Goal: Task Accomplishment & Management: Use online tool/utility

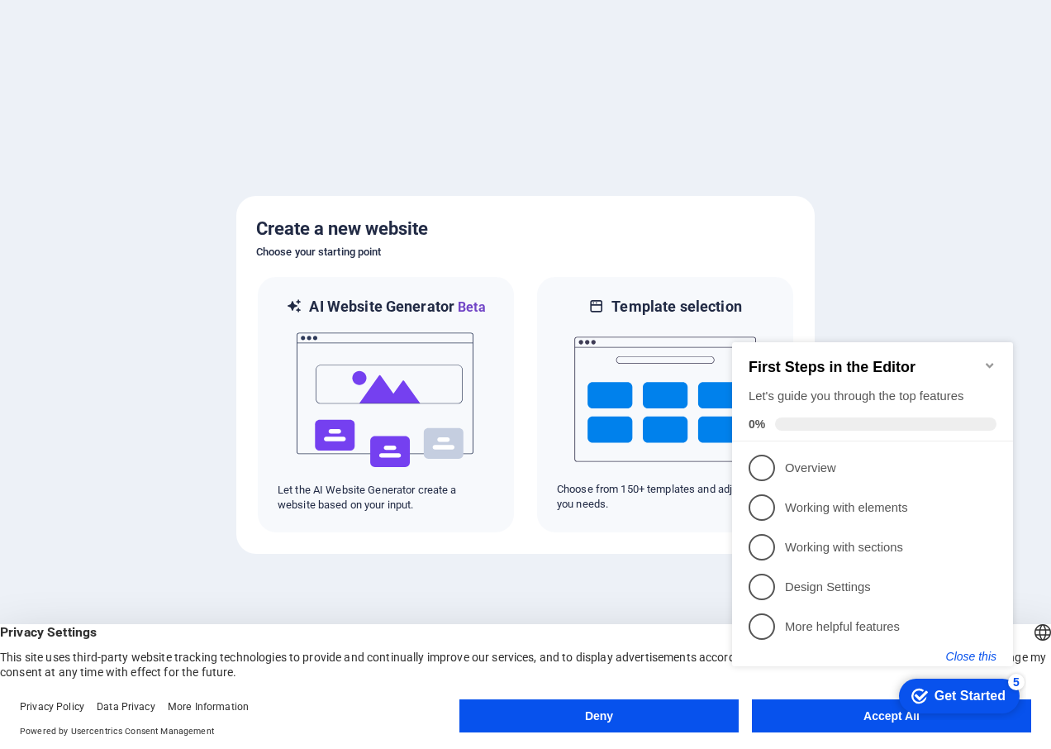
click at [975, 653] on button "Close this" at bounding box center [971, 655] width 50 height 13
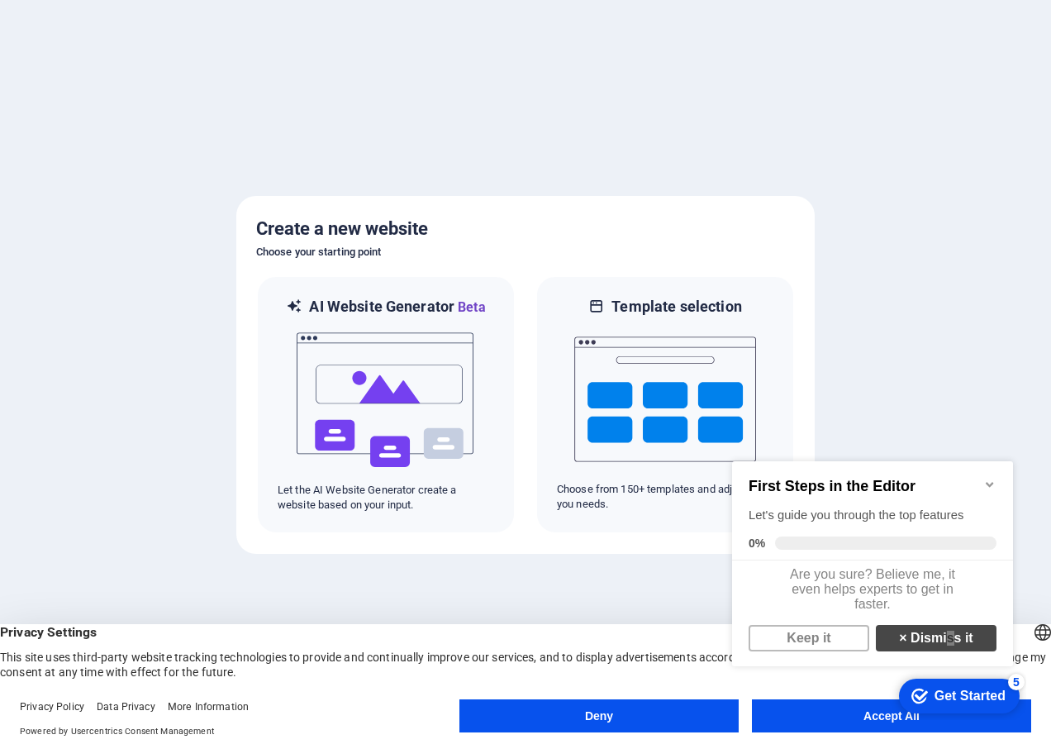
click at [942, 651] on link "× Dismiss it" at bounding box center [936, 638] width 121 height 26
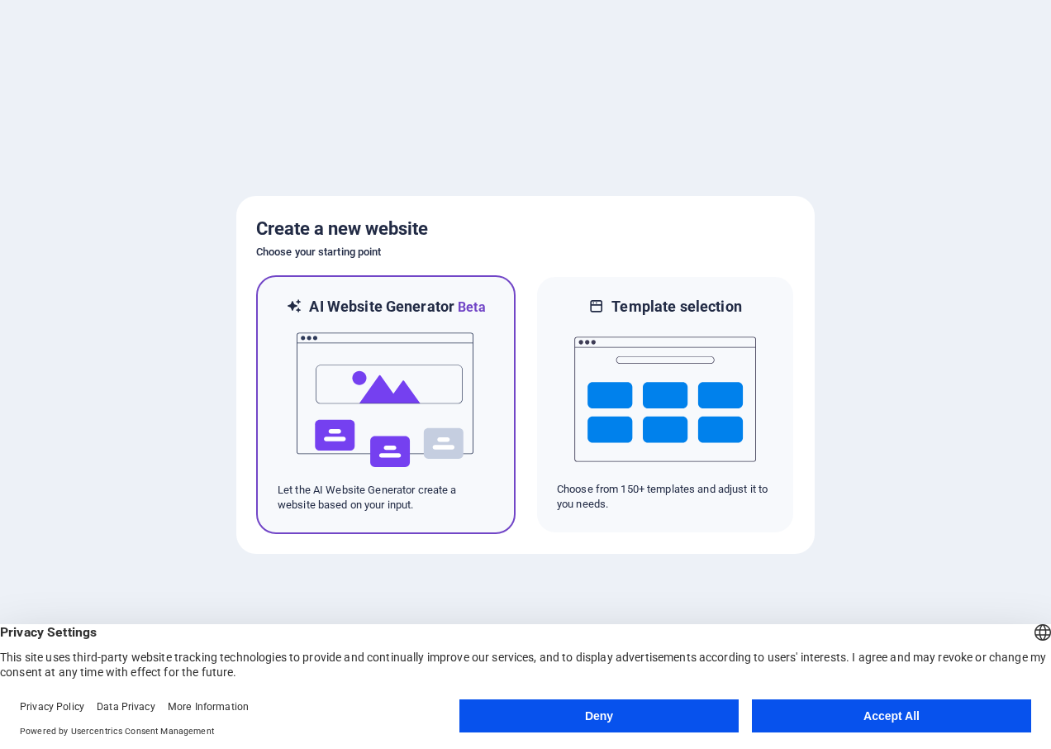
click at [411, 435] on img at bounding box center [386, 399] width 182 height 165
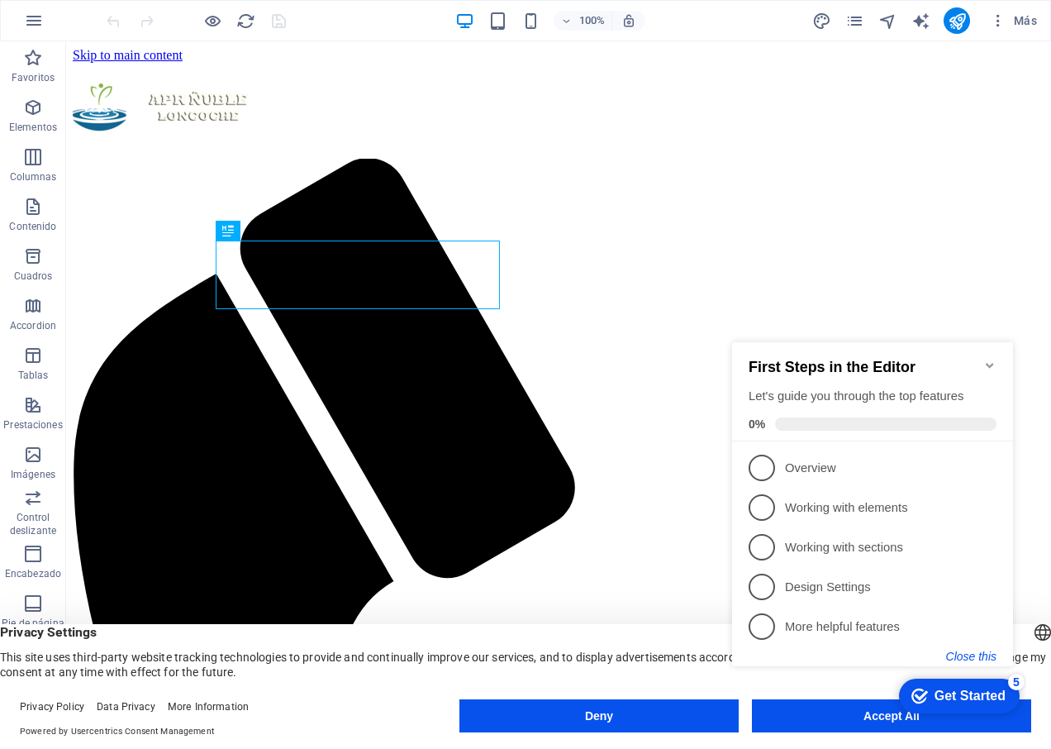
click at [982, 652] on button "Close this" at bounding box center [971, 655] width 50 height 13
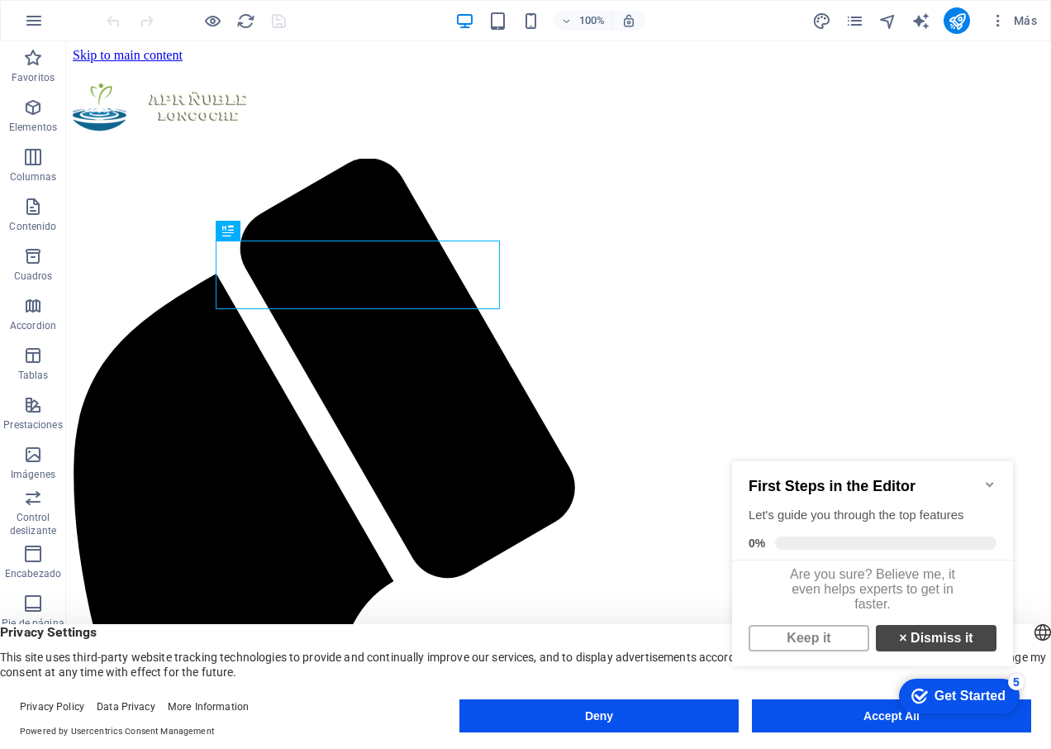
click at [954, 650] on link "× Dismiss it" at bounding box center [936, 638] width 121 height 26
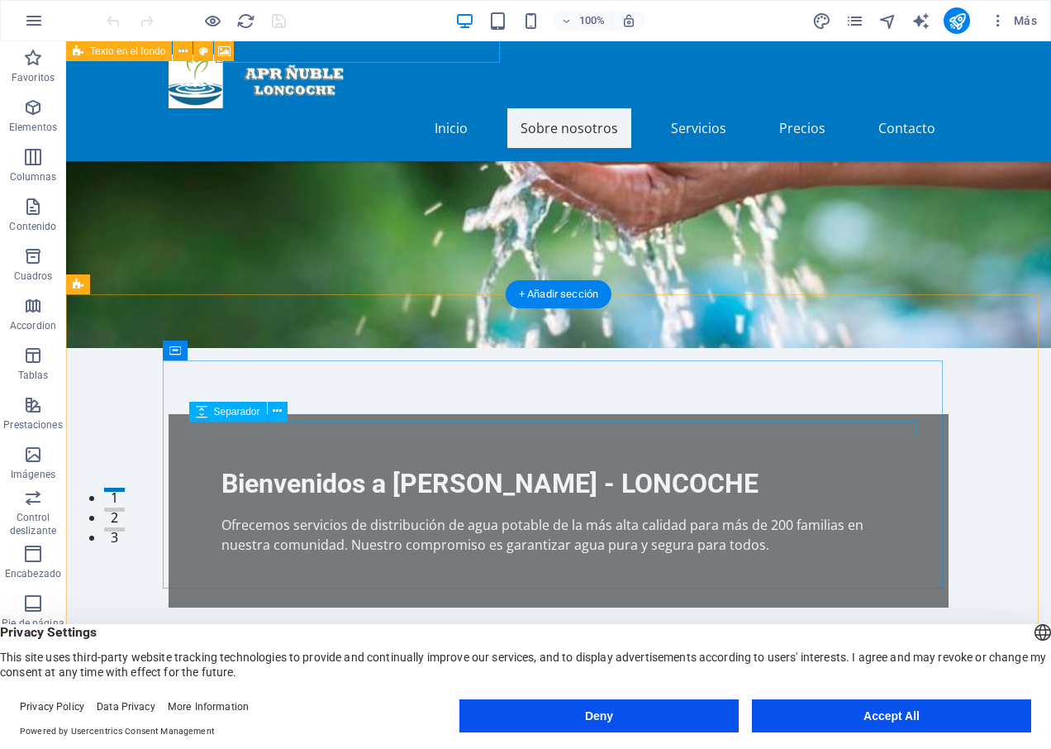
scroll to position [165, 0]
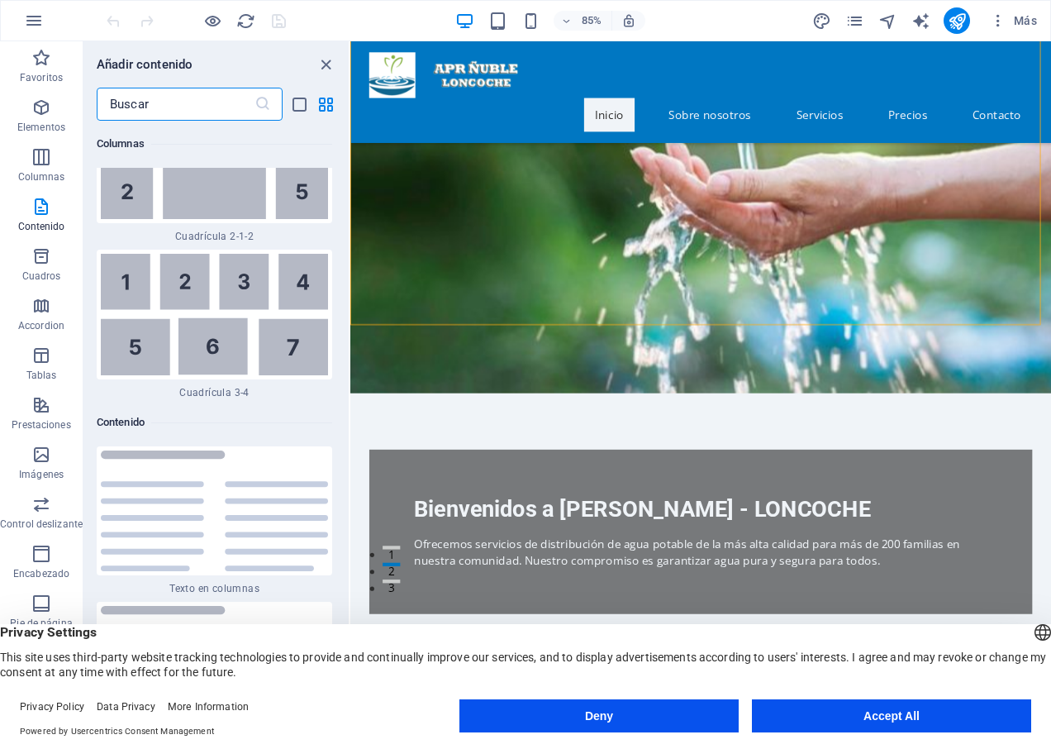
click at [160, 106] on input "text" at bounding box center [176, 104] width 158 height 33
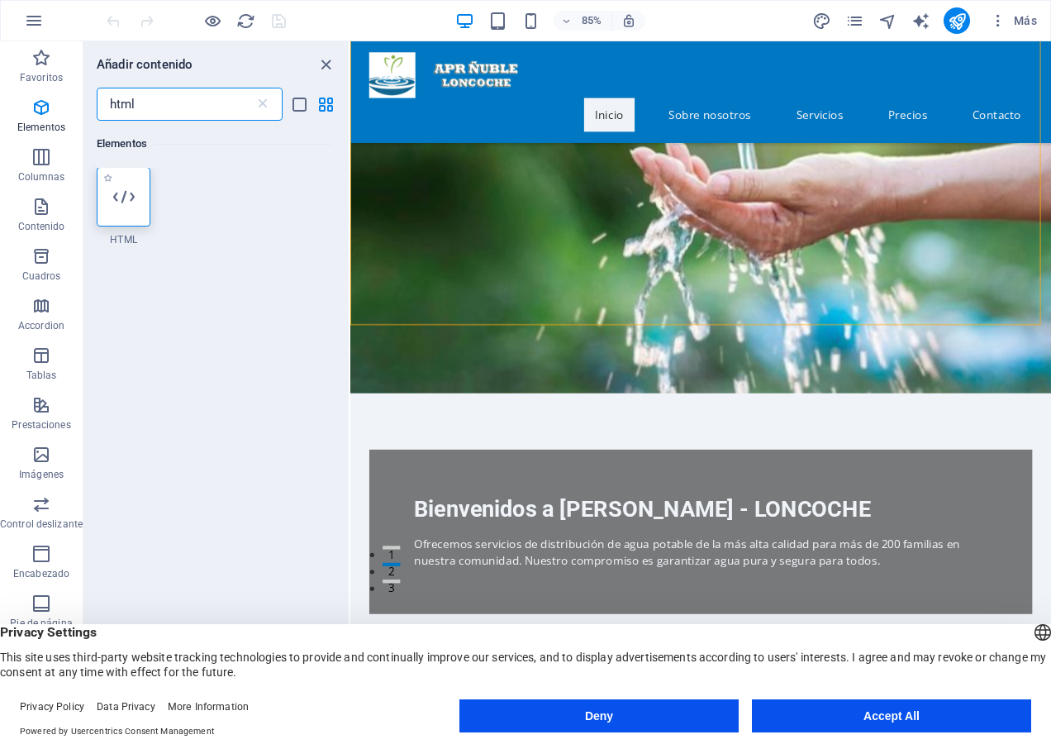
scroll to position [0, 0]
type input "html"
click at [135, 202] on div at bounding box center [124, 197] width 54 height 59
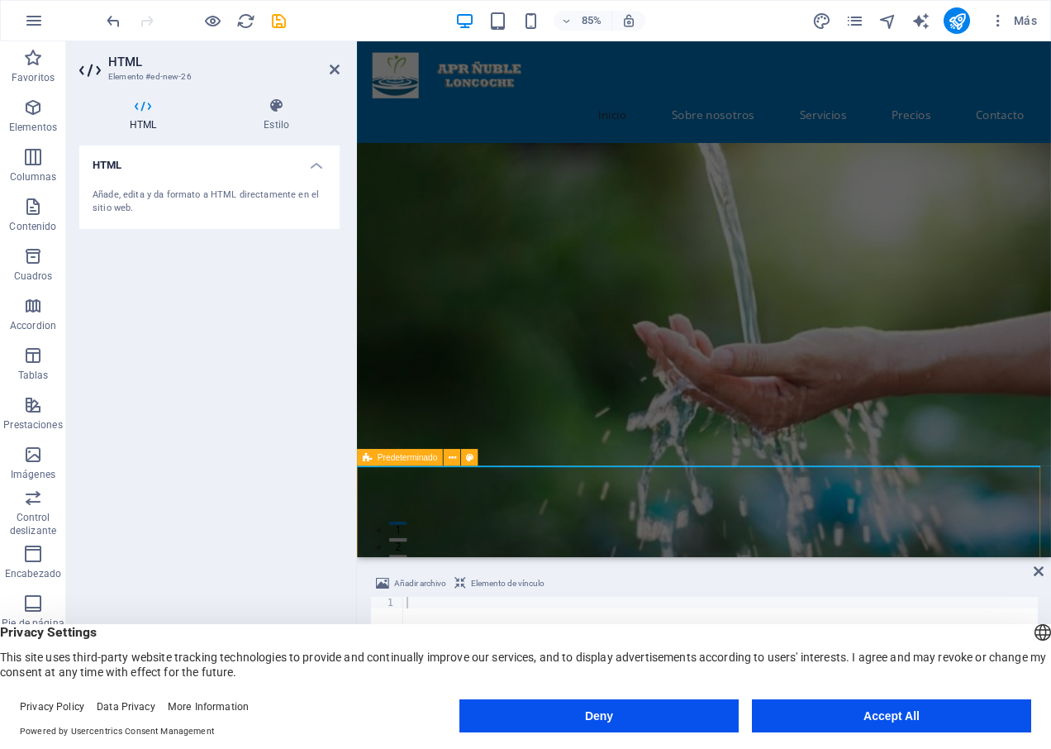
drag, startPoint x: 523, startPoint y: 235, endPoint x: 618, endPoint y: 556, distance: 334.3
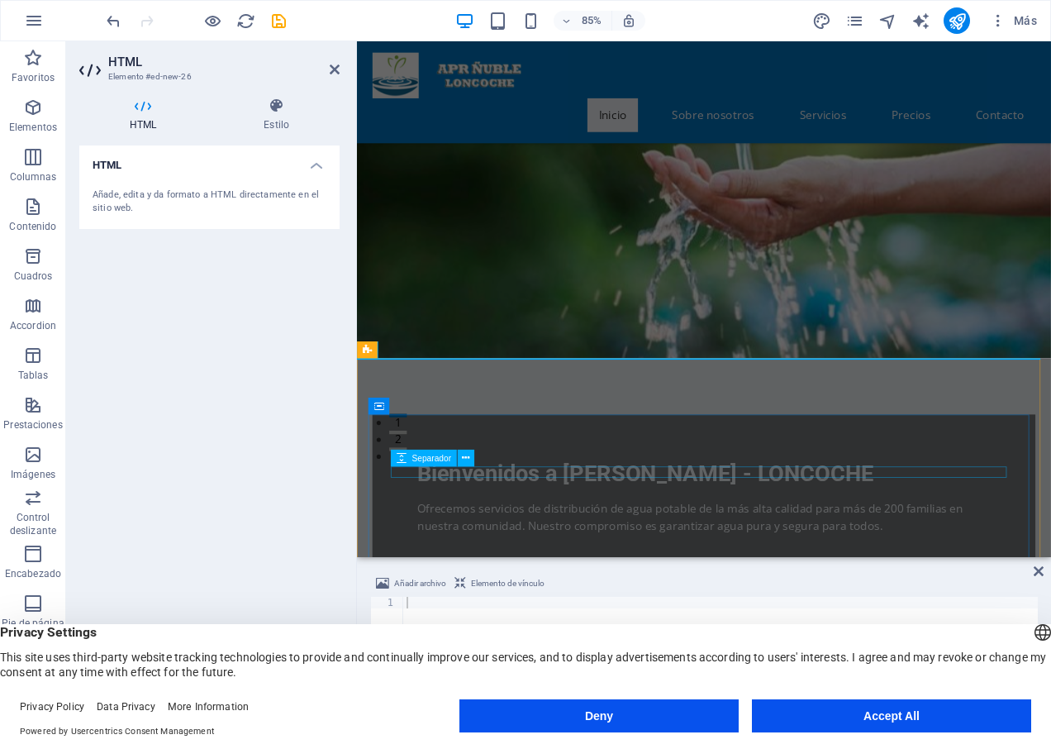
scroll to position [165, 0]
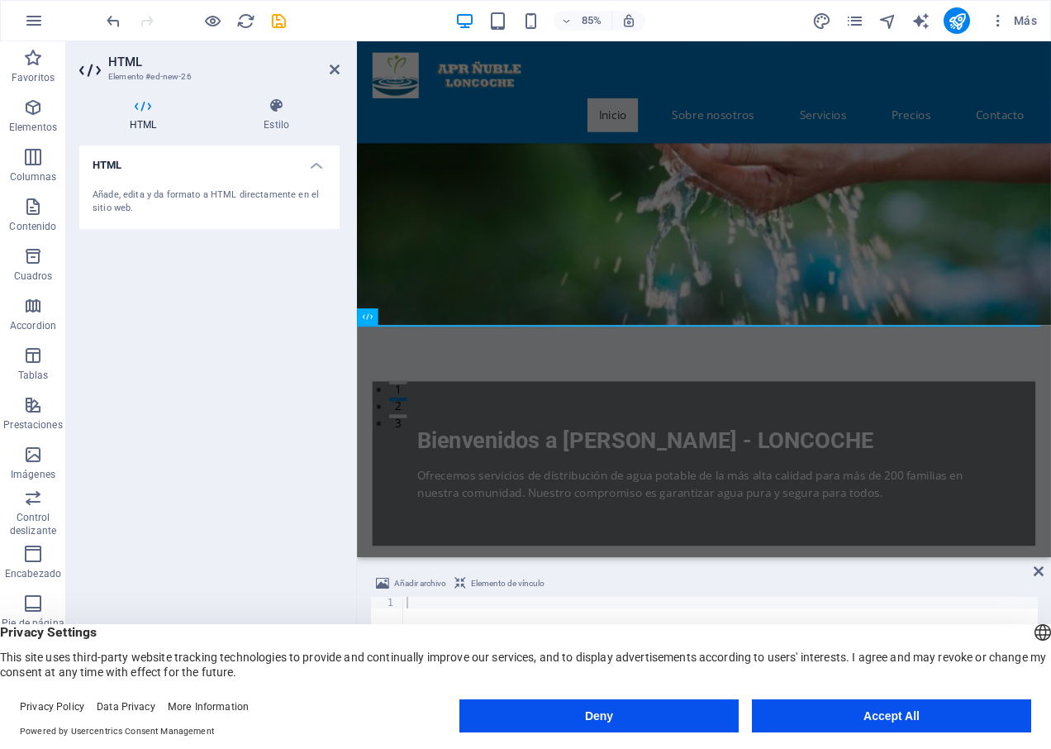
click at [200, 195] on div "Añade, edita y da formato a HTML directamente en el sitio web." at bounding box center [210, 201] width 234 height 27
click at [107, 164] on h4 "HTML" at bounding box center [209, 160] width 260 height 30
click at [118, 171] on h4 "HTML" at bounding box center [209, 165] width 260 height 40
click at [155, 221] on div "Añade, edita y da formato a HTML directamente en el sitio web." at bounding box center [209, 202] width 260 height 54
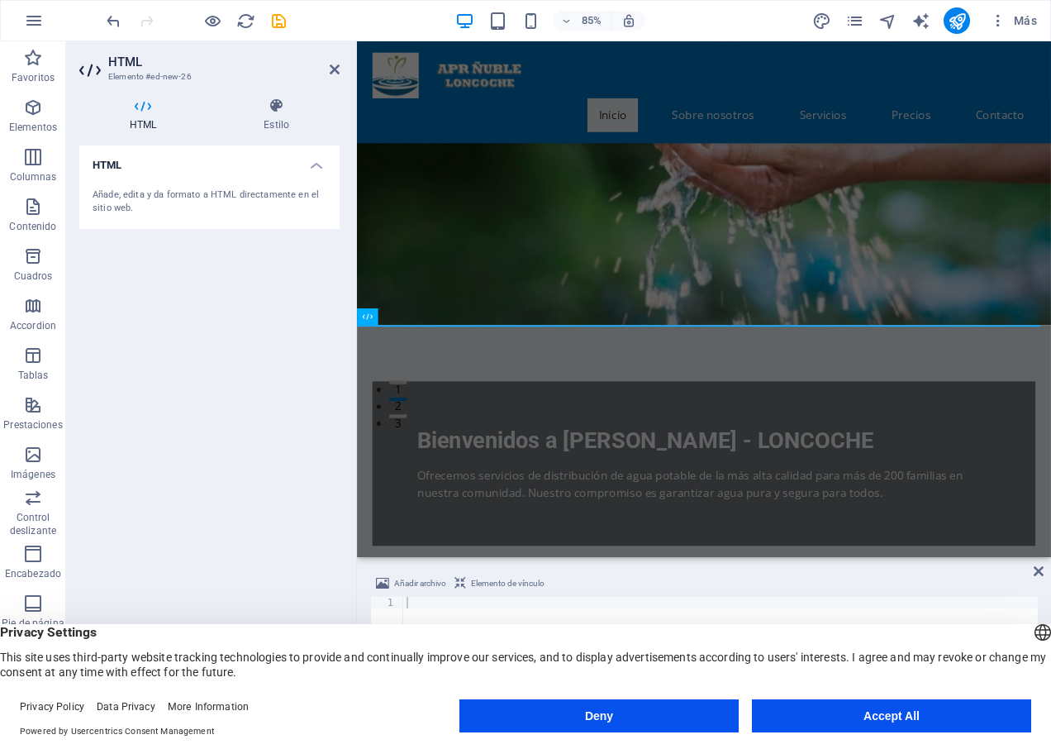
click at [156, 221] on div "Añade, edita y da formato a HTML directamente en el sitio web." at bounding box center [209, 202] width 260 height 54
click at [165, 213] on div "Añade, edita y da formato a HTML directamente en el sitio web." at bounding box center [210, 201] width 234 height 27
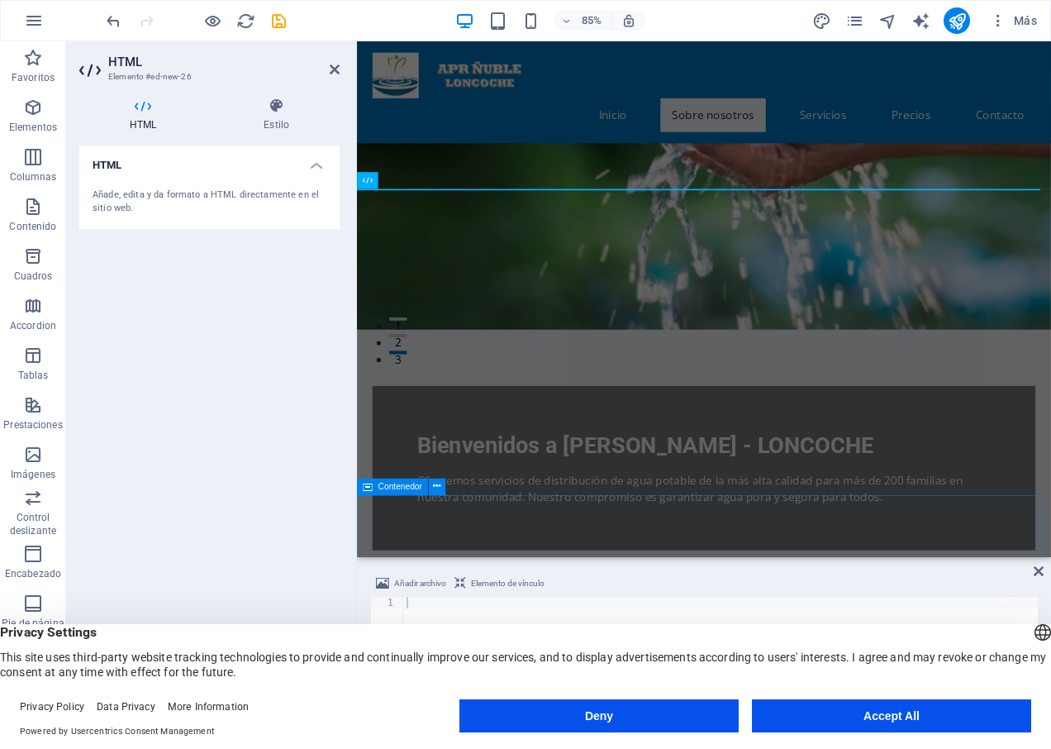
scroll to position [330, 0]
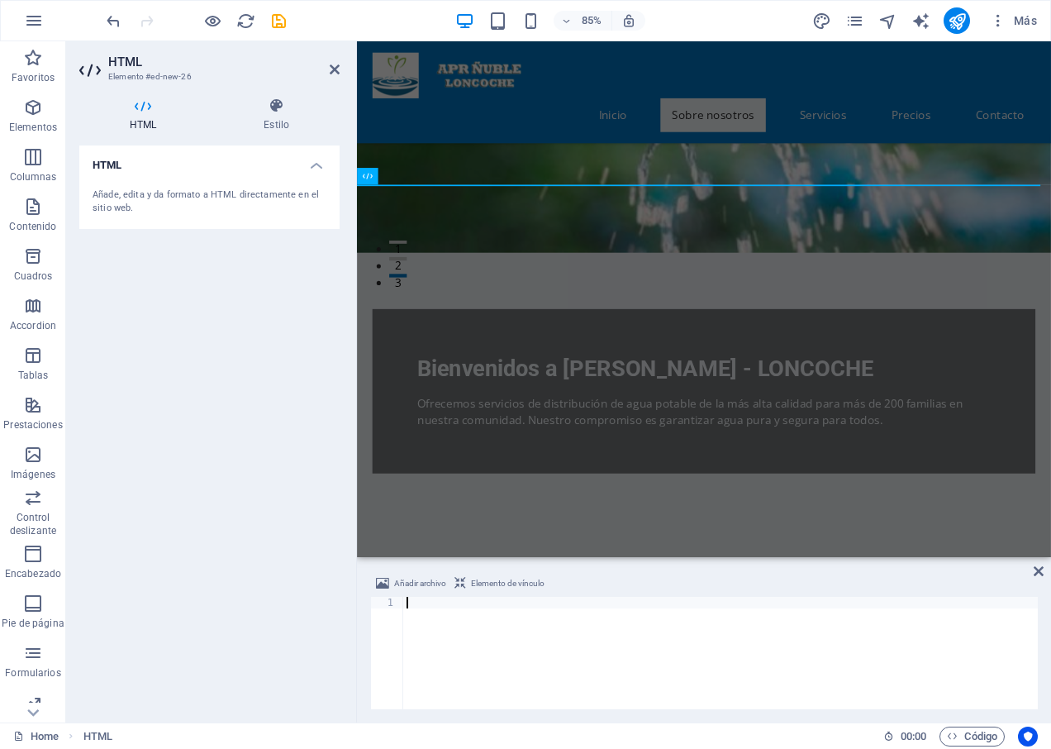
click at [499, 647] on div at bounding box center [720, 663] width 634 height 135
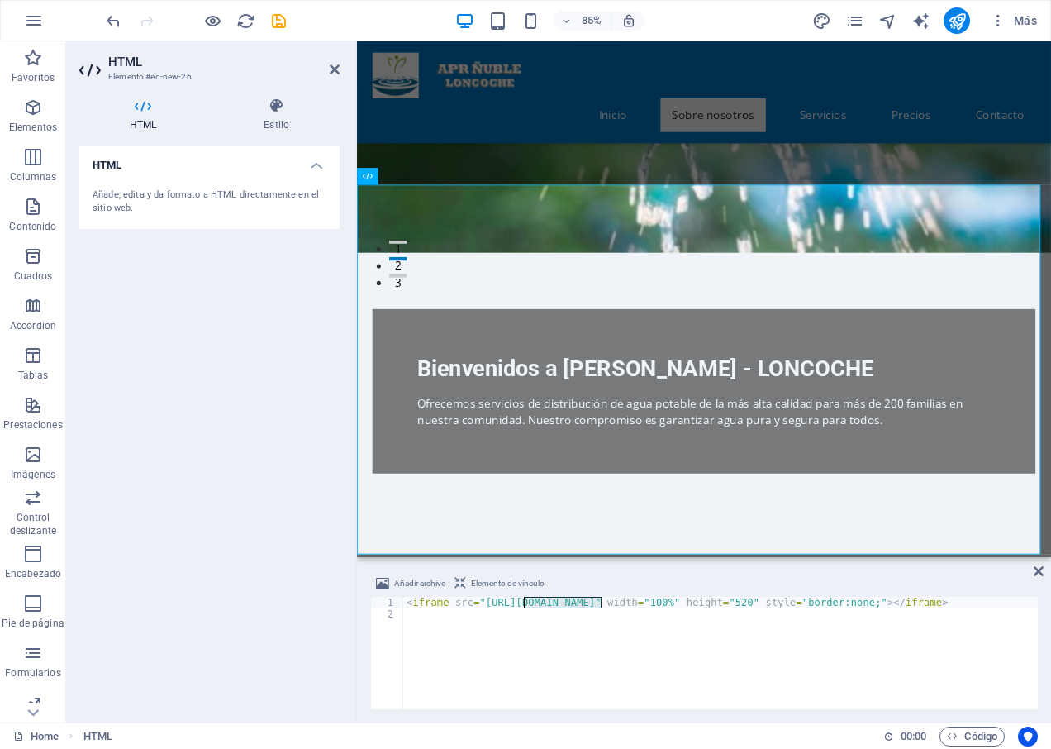
drag, startPoint x: 602, startPoint y: 607, endPoint x: 530, endPoint y: 603, distance: 72.0
click at [523, 601] on div "< iframe src = "[URL][DOMAIN_NAME]" width = "100%" height = "520" style = "bord…" at bounding box center [760, 663] width 714 height 135
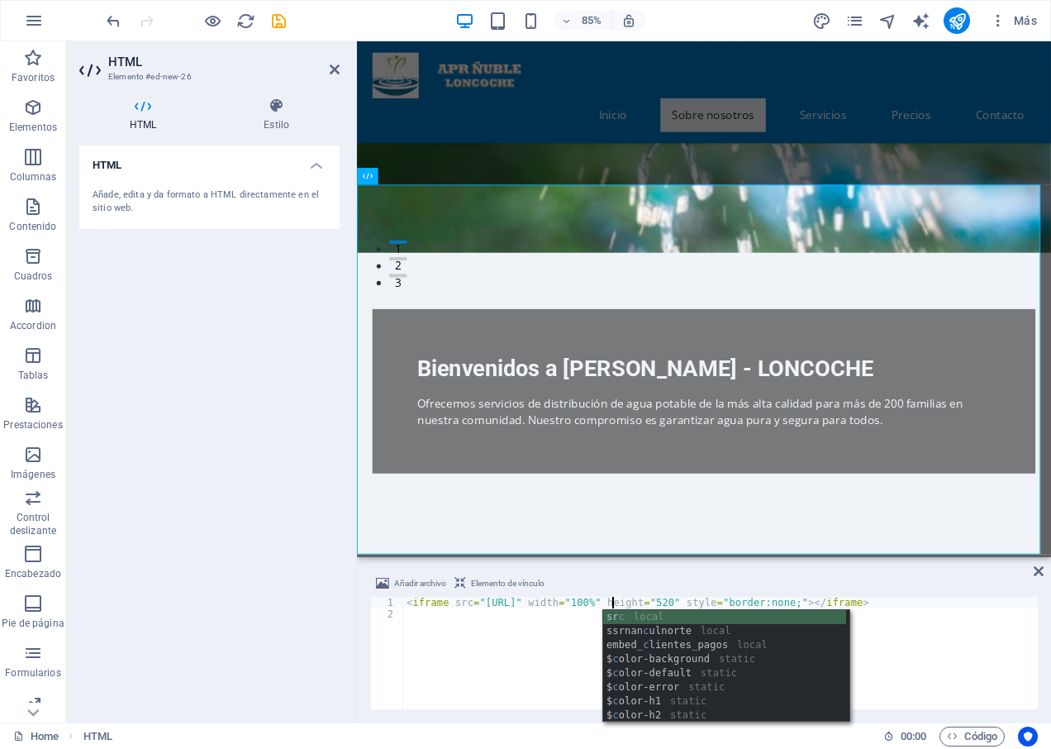
scroll to position [0, 17]
click at [562, 606] on div "< iframe src = "[URL][DOMAIN_NAME]" width = "100%" height = "520" style = "bord…" at bounding box center [768, 662] width 730 height 132
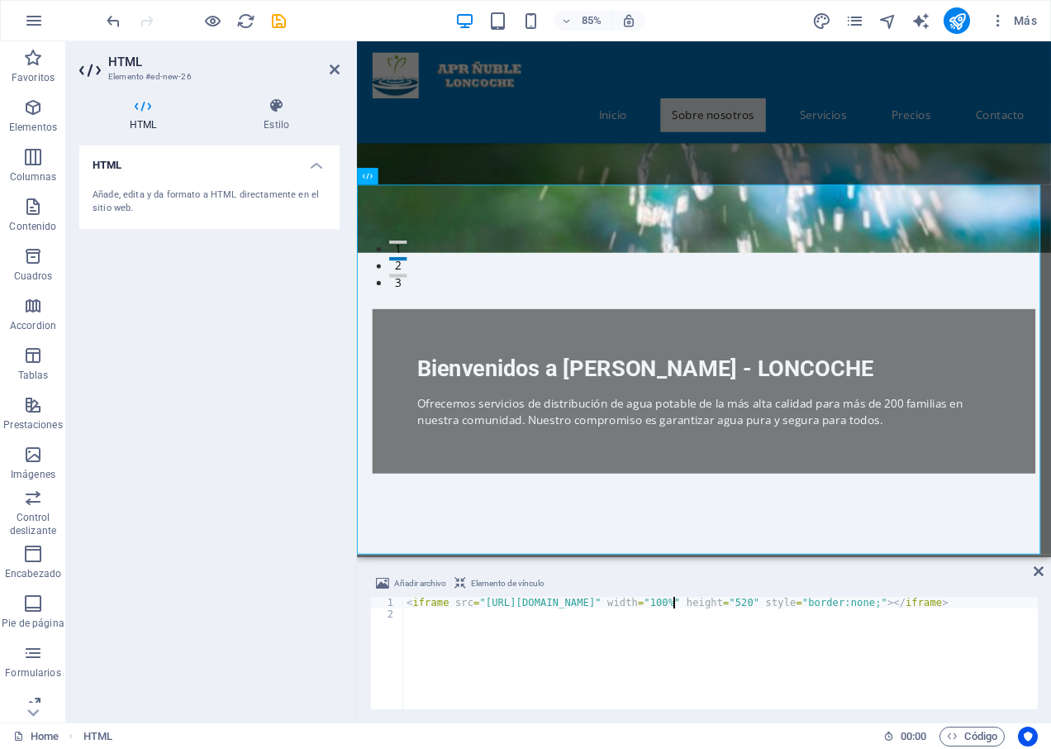
click at [671, 604] on div "< iframe src = "[URL][DOMAIN_NAME]" width = "100%" height = "520" style = "bord…" at bounding box center [768, 662] width 730 height 132
drag, startPoint x: 673, startPoint y: 600, endPoint x: 628, endPoint y: 601, distance: 45.4
click at [625, 600] on div "< iframe src = "[URL][DOMAIN_NAME]" width = "100%" height = "520" style = "bord…" at bounding box center [768, 662] width 730 height 132
click at [982, 604] on div "< iframe src = "[URL][DOMAIN_NAME]" width = "100%" height = "520" style = "bord…" at bounding box center [743, 662] width 680 height 132
drag, startPoint x: 703, startPoint y: 605, endPoint x: 949, endPoint y: 608, distance: 246.2
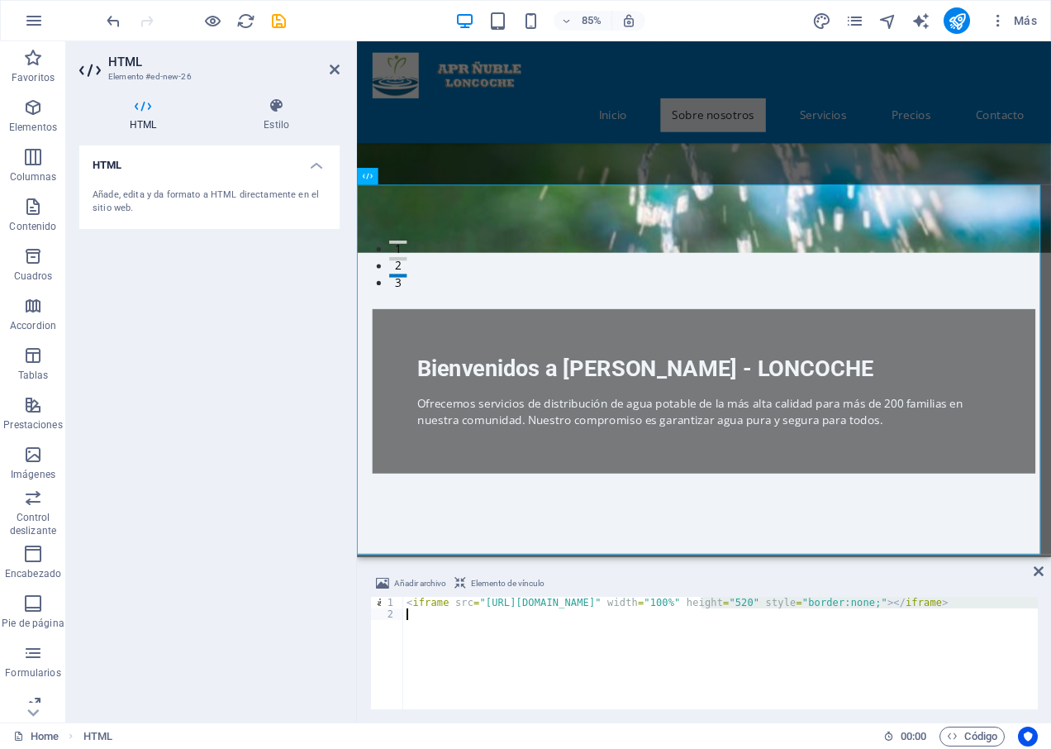
click at [949, 608] on div "< iframe src = "[URL][DOMAIN_NAME]" width = "100%" height = "520" style = "bord…" at bounding box center [743, 662] width 680 height 132
click at [649, 605] on div "< iframe src = "[URL][DOMAIN_NAME]" width = "100%" height = "520" style = "bord…" at bounding box center [743, 662] width 680 height 132
click at [689, 604] on div "< iframe src = "[URL][DOMAIN_NAME]" width = "100%" height = "520" style = "bord…" at bounding box center [743, 662] width 680 height 132
click at [723, 605] on div "< iframe src = "[URL][DOMAIN_NAME]" width = "100%" height = "520" style = "bord…" at bounding box center [743, 662] width 680 height 132
click at [753, 606] on div "< iframe src = "[URL][DOMAIN_NAME]" width = "100%" height = "520" style = "bord…" at bounding box center [743, 662] width 680 height 132
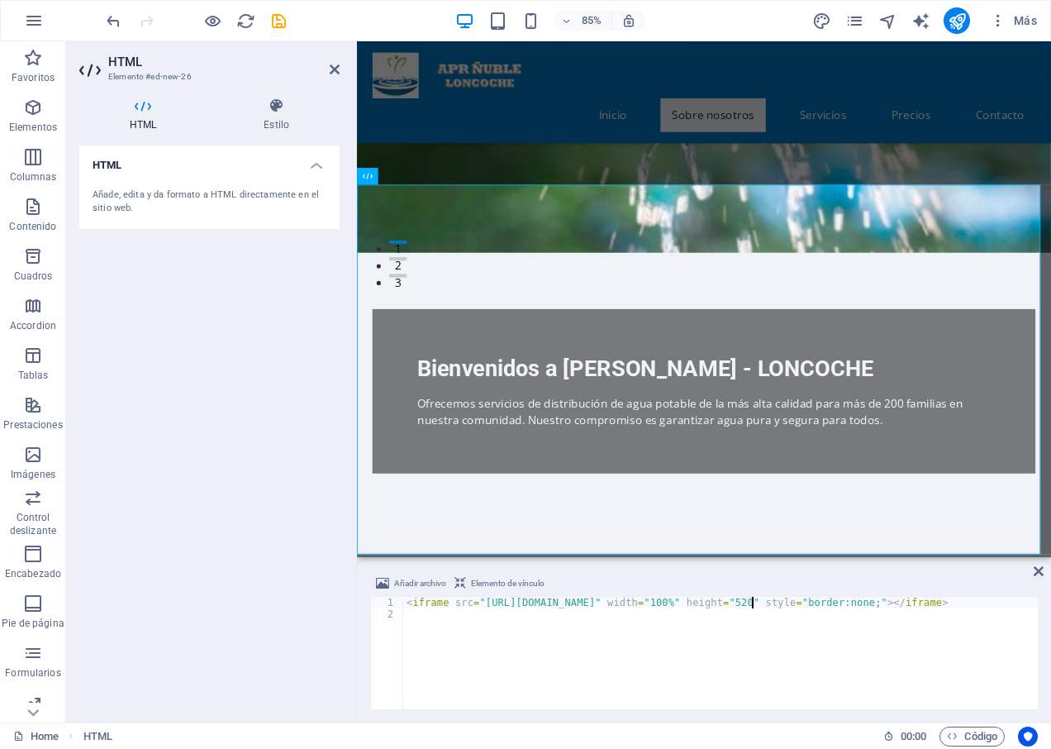
click at [623, 602] on div "< iframe src = "[URL][DOMAIN_NAME]" width = "100%" height = "520" style = "bord…" at bounding box center [743, 662] width 680 height 132
type textarea "<iframe src="[URL][DOMAIN_NAME]" width="100%" height="520" style="border:none;"…"
click at [680, 614] on div "< iframe src = "[URL][DOMAIN_NAME]" width = "100%" height = "520" style = "bord…" at bounding box center [765, 662] width 725 height 132
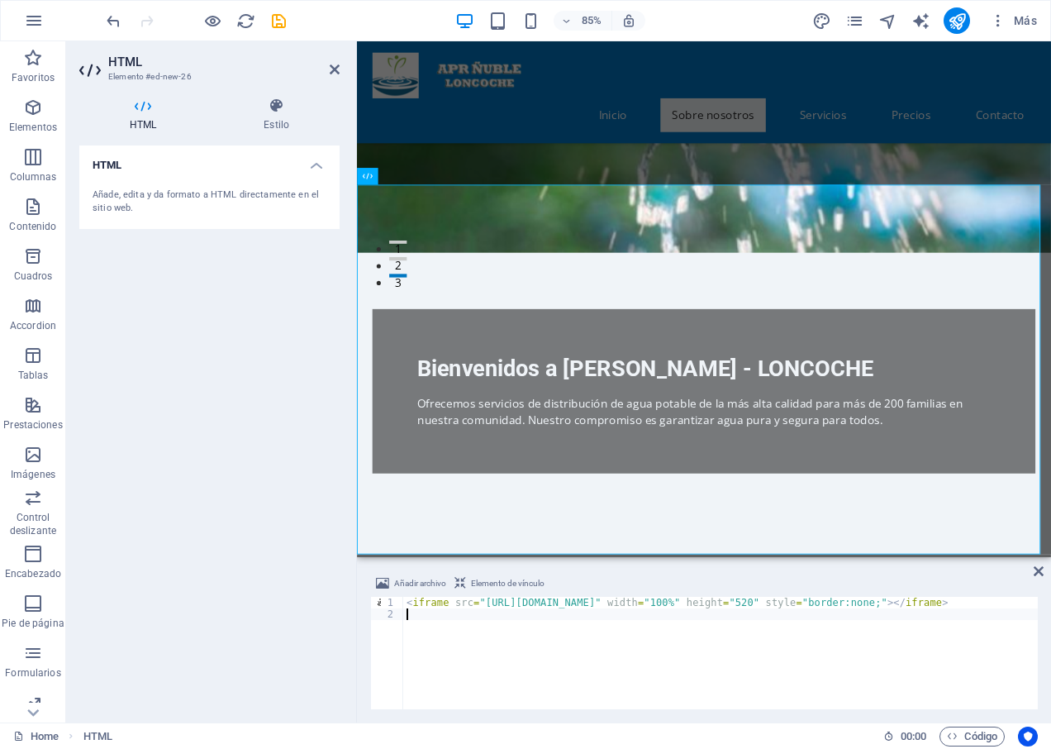
click at [696, 604] on div "< iframe src = "[URL][DOMAIN_NAME]" width = "100%" height = "520" style = "bord…" at bounding box center [765, 662] width 725 height 132
click at [794, 605] on div "< iframe src = "[URL][DOMAIN_NAME]" width = "100%" height = "520" style = "bord…" at bounding box center [765, 662] width 725 height 132
click at [825, 605] on div "< iframe src = "[URL][DOMAIN_NAME]" width = "100%" height = "520" style = "bord…" at bounding box center [765, 662] width 725 height 132
click at [707, 605] on div "< iframe src = "[URL][DOMAIN_NAME]" width = "100%" height = "520" style = "bord…" at bounding box center [765, 662] width 725 height 132
click at [646, 605] on div "< iframe src = "[URL][DOMAIN_NAME]" width = "100%" height = "520" style = "bord…" at bounding box center [765, 662] width 725 height 132
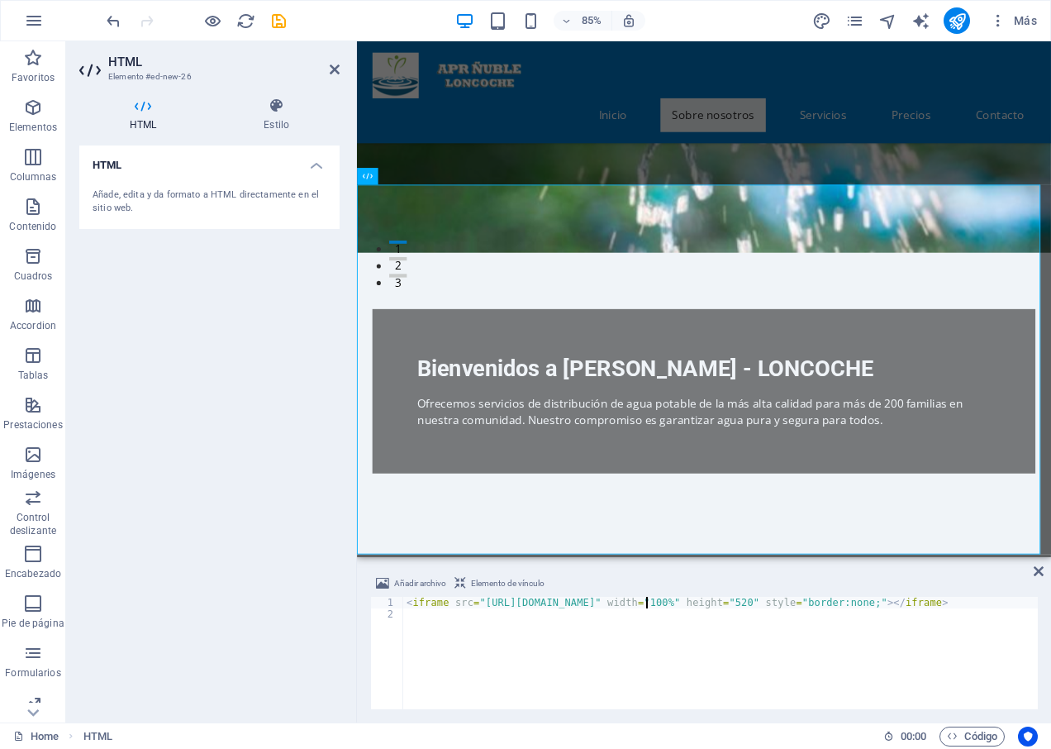
type textarea "<iframe src="[URL][DOMAIN_NAME]" width="100%" height="520" style="border:none;"…"
click at [796, 678] on div "< iframe src = "[URL][DOMAIN_NAME]" width = "100%" height = "520" style = "bord…" at bounding box center [768, 662] width 730 height 132
click at [649, 608] on div "< iframe src = "[URL][DOMAIN_NAME]" width = "100%" height = "520" style = "bord…" at bounding box center [768, 662] width 730 height 132
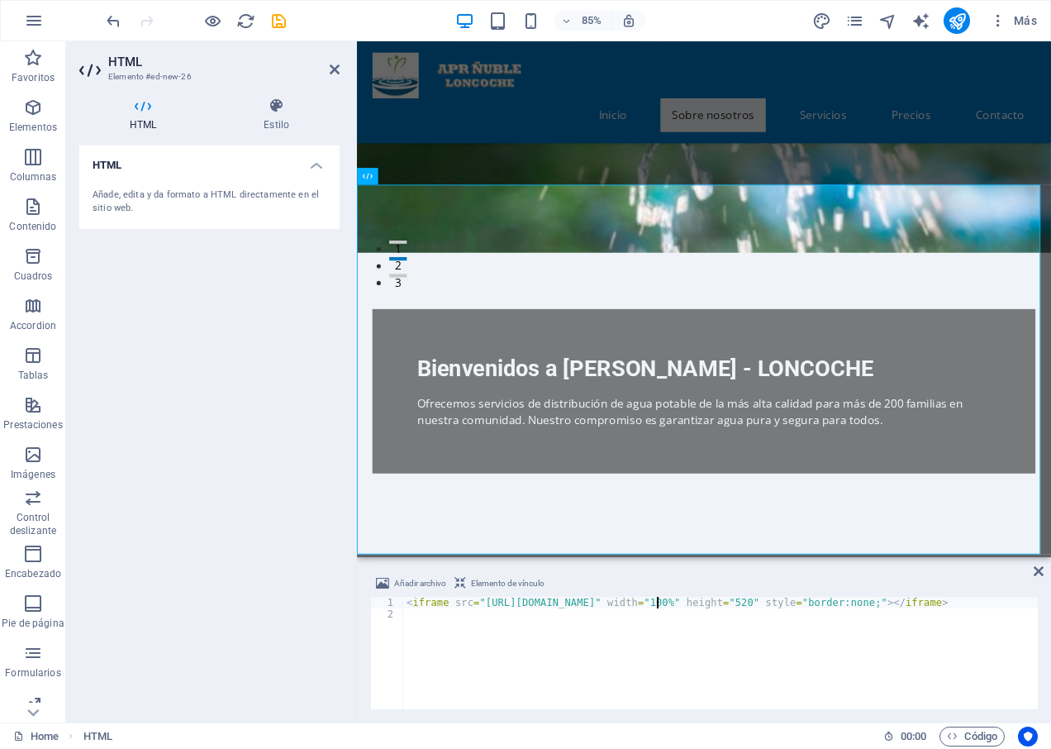
click at [654, 601] on div "< iframe src = "[URL][DOMAIN_NAME]" width = "100%" height = "520" style = "bord…" at bounding box center [768, 662] width 730 height 132
type textarea "<iframe src="[URL][DOMAIN_NAME]" width="100%" height="520" style="border:none;"…"
drag, startPoint x: 806, startPoint y: 600, endPoint x: 625, endPoint y: 601, distance: 180.9
click at [625, 601] on div "< iframe src = "[URL][DOMAIN_NAME]" width = "100%" height = "520" style = "bord…" at bounding box center [768, 662] width 730 height 132
paste textarea
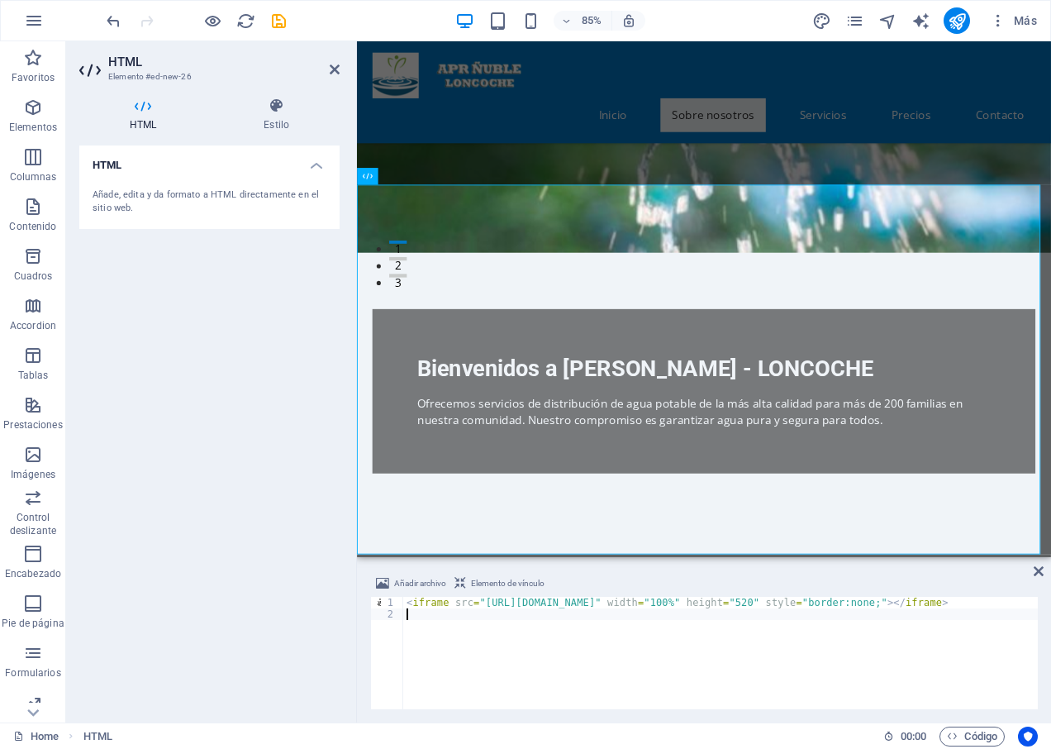
click at [526, 608] on div "< iframe src = "[URL][DOMAIN_NAME]" width = "100%" height = "520" style = "bord…" at bounding box center [768, 662] width 730 height 132
drag, startPoint x: 521, startPoint y: 638, endPoint x: 494, endPoint y: 639, distance: 27.3
click at [521, 638] on div "< iframe src = "[URL][DOMAIN_NAME]" width = "100%" height = "520" style = "bord…" at bounding box center [768, 662] width 730 height 132
click at [464, 639] on div "< iframe src = "[URL][DOMAIN_NAME]" width = "100%" height = "520" style = "bord…" at bounding box center [768, 662] width 730 height 132
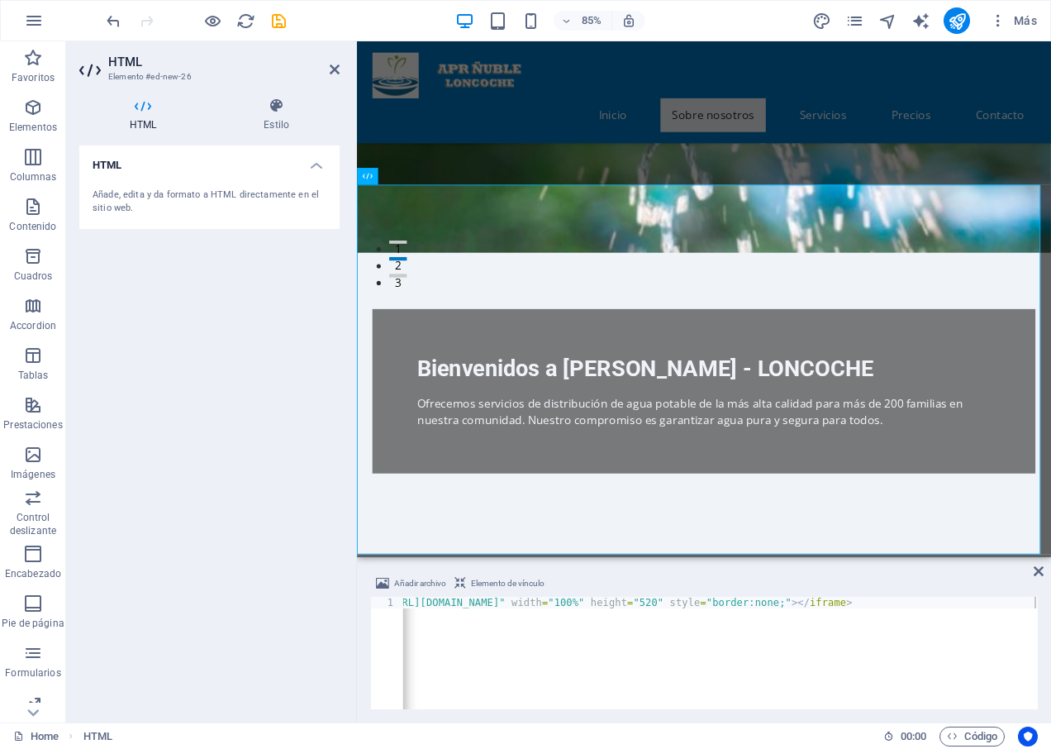
drag, startPoint x: 577, startPoint y: 606, endPoint x: 591, endPoint y: 607, distance: 14.1
click at [577, 606] on div "< iframe src = "[URL][DOMAIN_NAME]" width = "100%" height = "520" style = "bord…" at bounding box center [672, 662] width 730 height 132
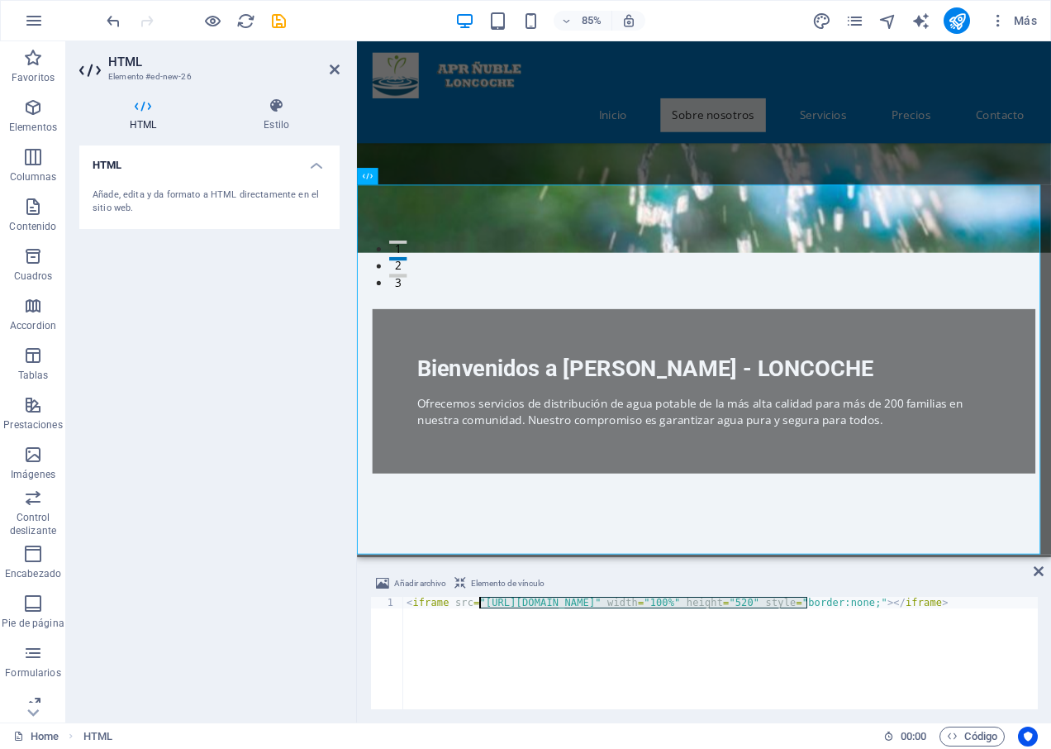
drag, startPoint x: 712, startPoint y: 603, endPoint x: 480, endPoint y: 606, distance: 232.2
click at [480, 606] on div "< iframe src = "[URL][DOMAIN_NAME]" width = "100%" height = "520" style = "bord…" at bounding box center [768, 662] width 730 height 132
paste textarea "myAPRGestion/"
type textarea "<iframe src="[URL][DOMAIN_NAME]" width="100%" height="520" style="border:none;"…"
click at [974, 176] on figure at bounding box center [765, 40] width 816 height 499
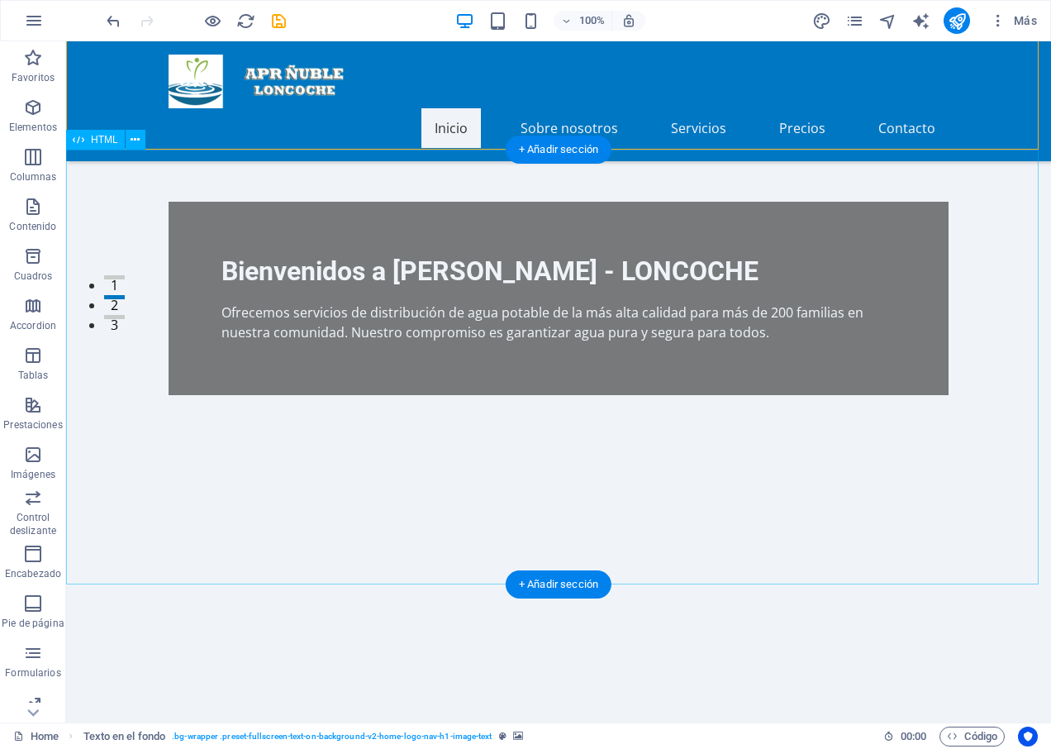
scroll to position [413, 0]
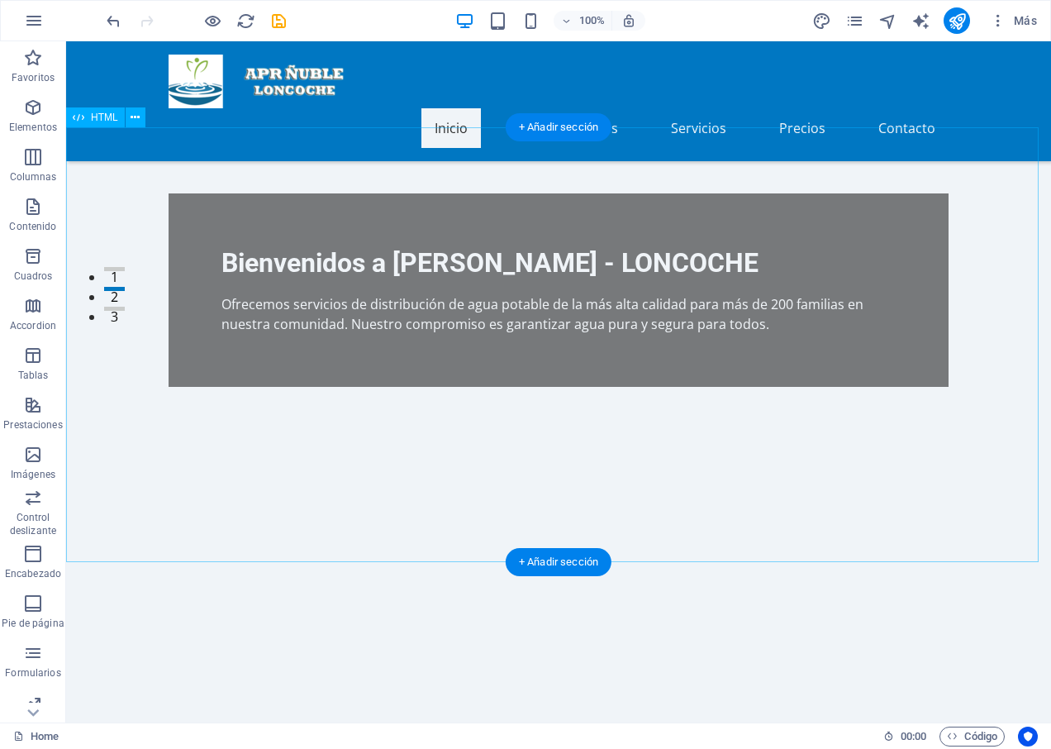
click at [94, 500] on div at bounding box center [558, 670] width 985 height 435
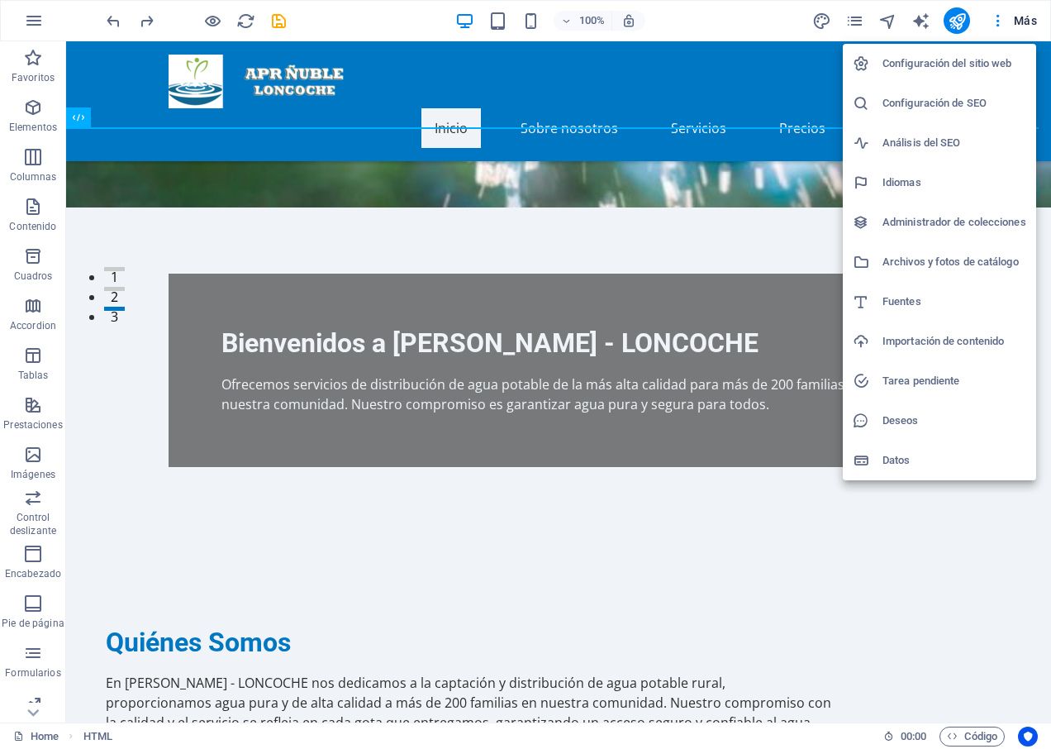
click at [36, 27] on div at bounding box center [525, 374] width 1051 height 749
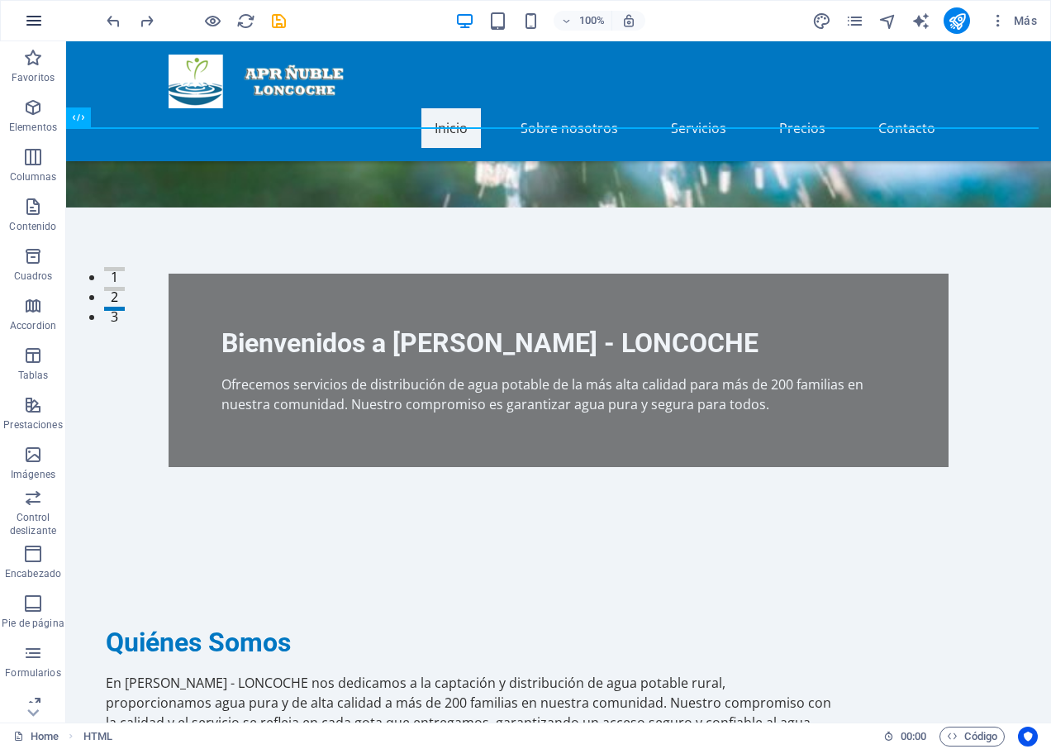
click at [30, 19] on icon "button" at bounding box center [34, 21] width 20 height 20
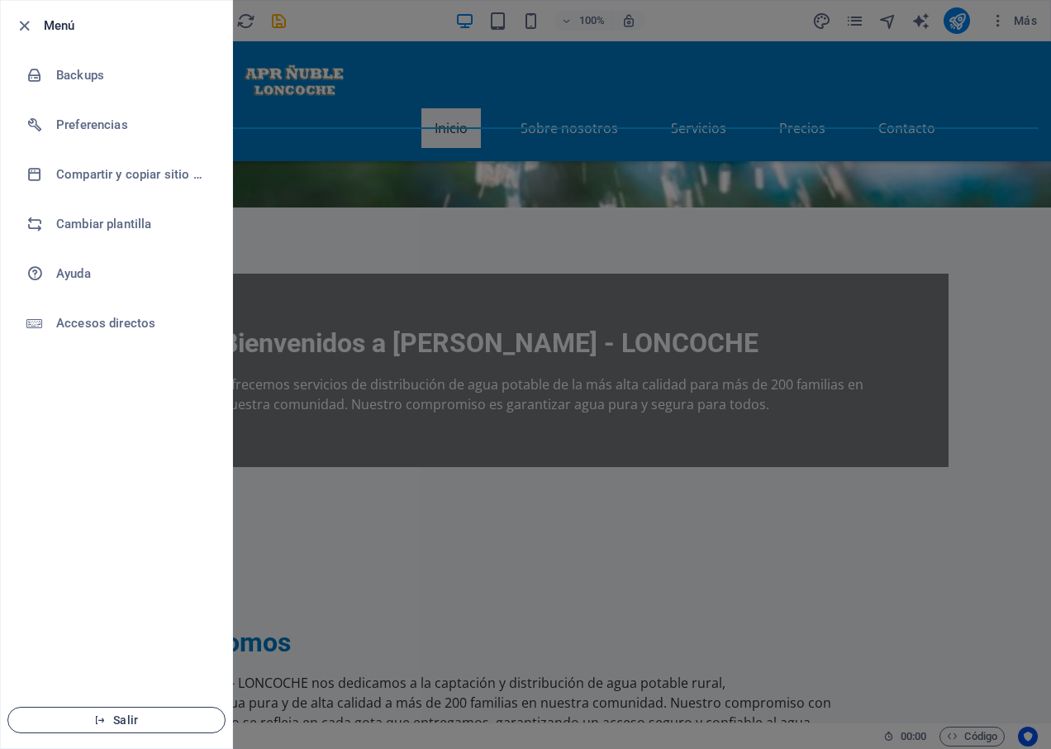
click at [112, 718] on span "Salir" at bounding box center [116, 719] width 190 height 13
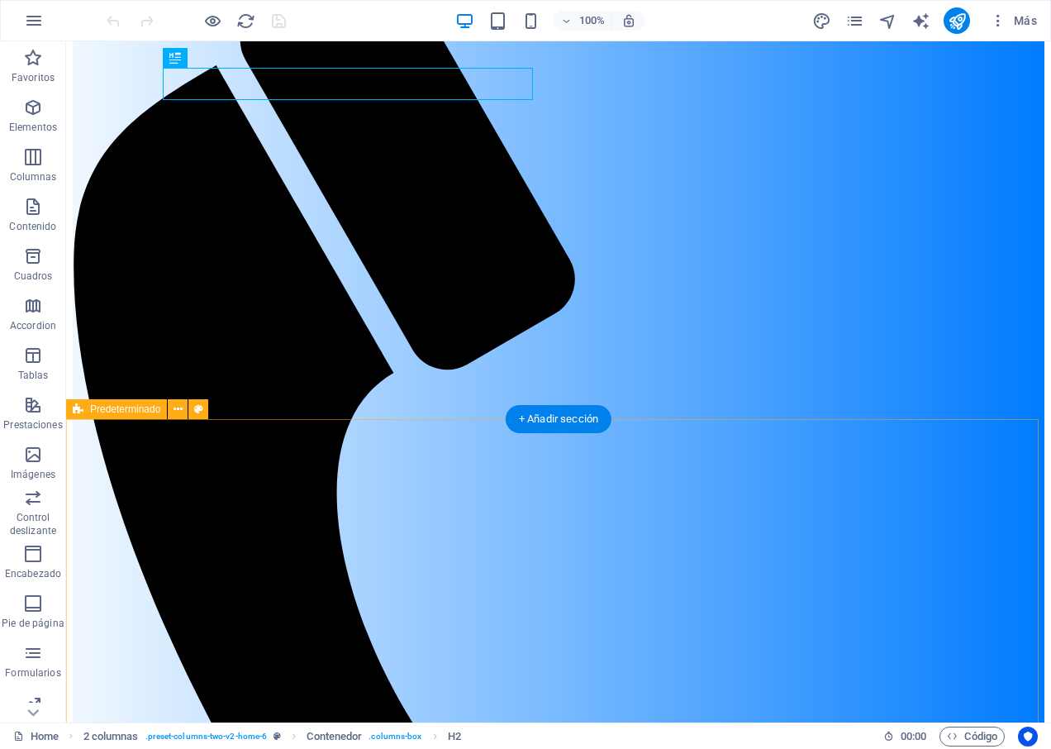
scroll to position [248, 0]
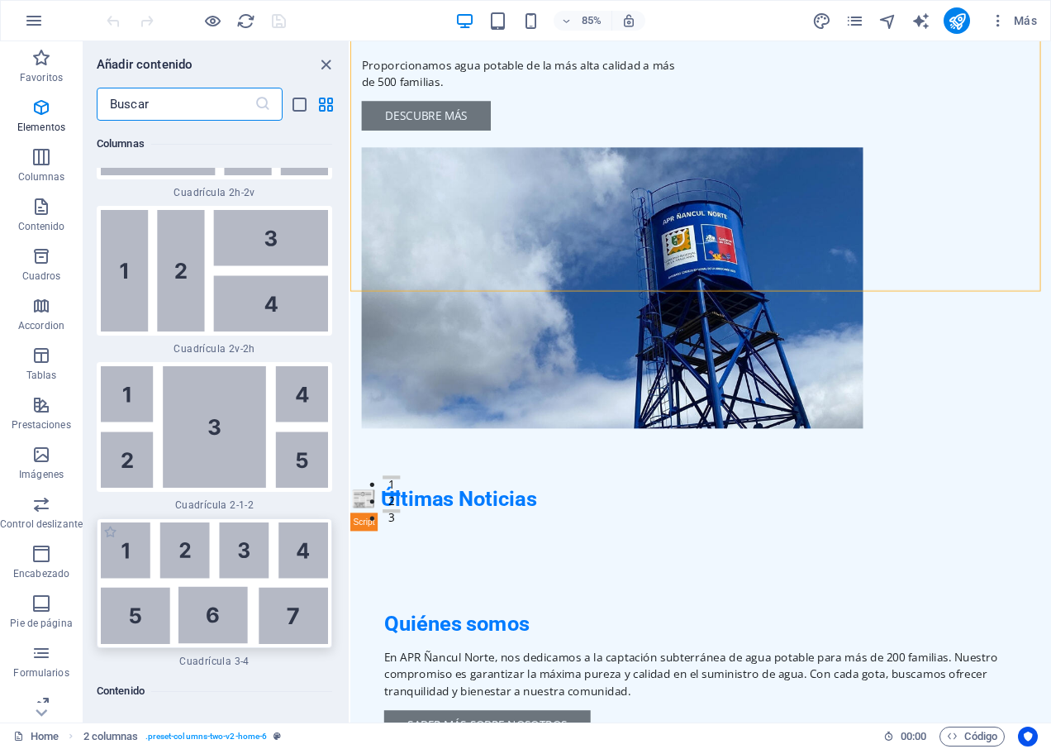
scroll to position [5292, 0]
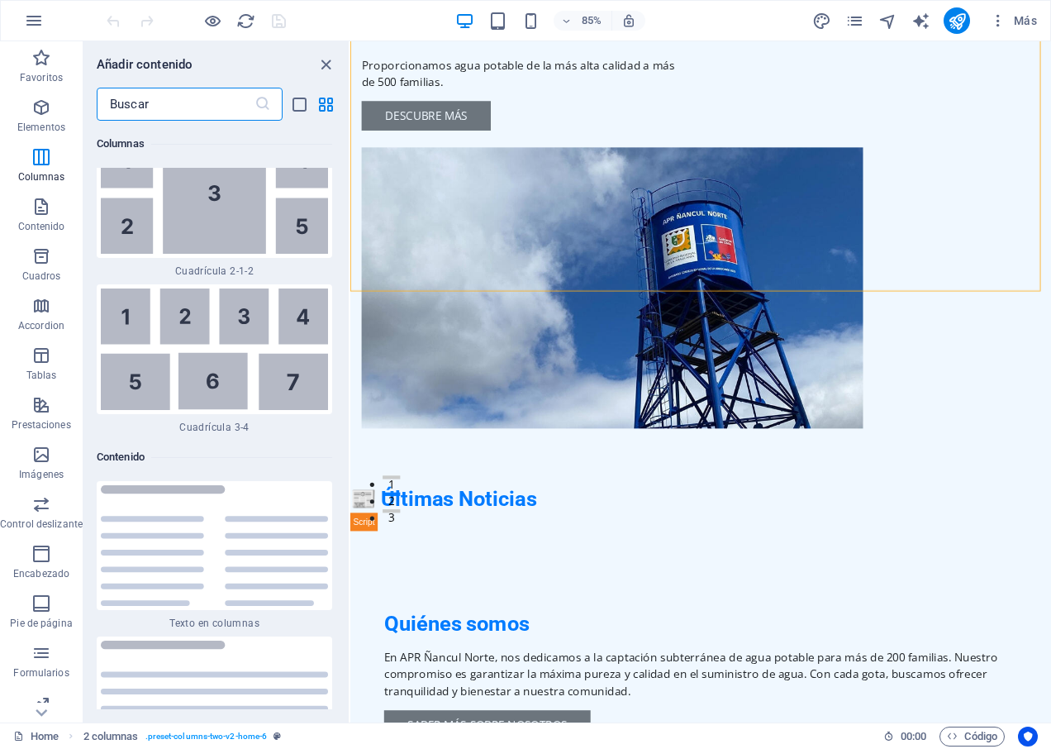
click at [199, 104] on input "text" at bounding box center [176, 104] width 158 height 33
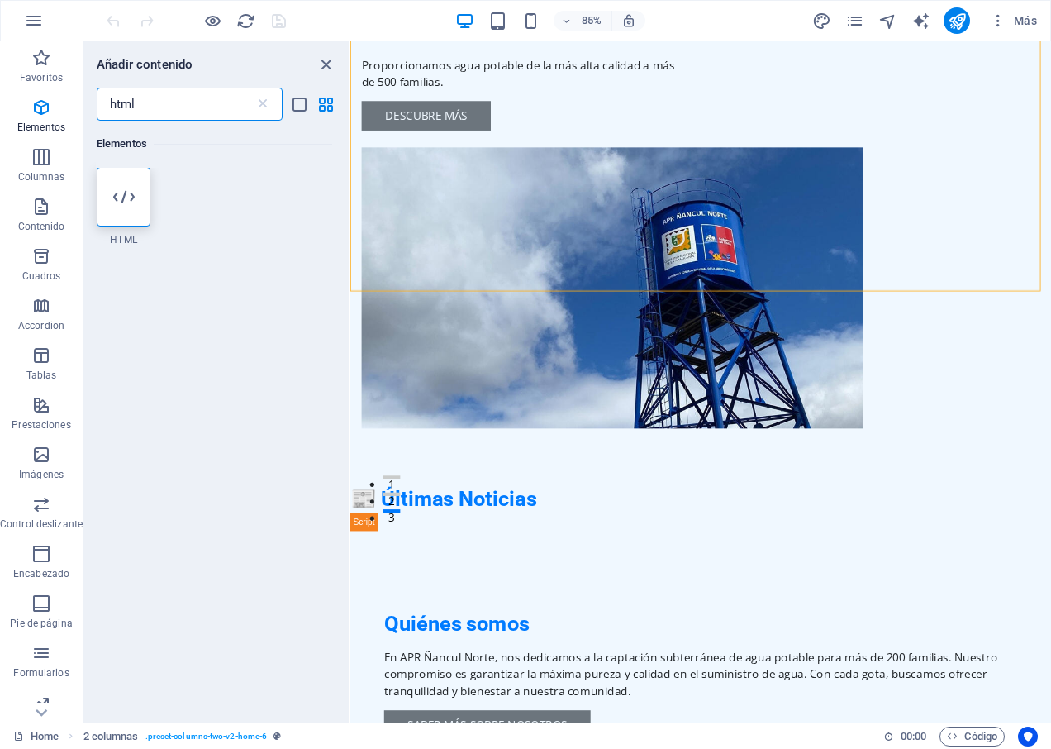
scroll to position [0, 0]
type input "html"
click at [119, 196] on icon at bounding box center [123, 197] width 21 height 21
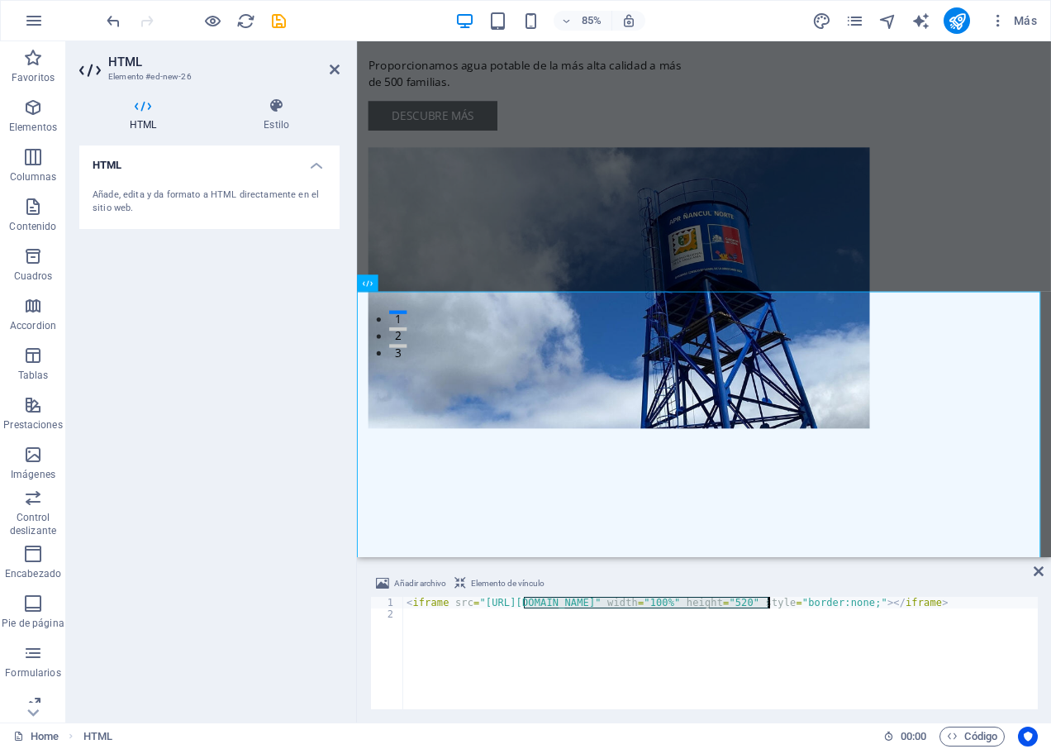
drag, startPoint x: 522, startPoint y: 602, endPoint x: 768, endPoint y: 607, distance: 246.2
click at [768, 607] on div "< iframe src = "[URL][DOMAIN_NAME]" width = "100%" height = "520" style = "bord…" at bounding box center [760, 663] width 714 height 135
click at [639, 602] on div "< iframe src = "[URL][DOMAIN_NAME]" width = "100%" height = "520" style = "bord…" at bounding box center [720, 652] width 634 height 112
drag, startPoint x: 604, startPoint y: 602, endPoint x: 526, endPoint y: 601, distance: 77.7
click at [526, 601] on div "< iframe src = "[URL][DOMAIN_NAME]" width = "100%" height = "520" style = "bord…" at bounding box center [760, 663] width 714 height 135
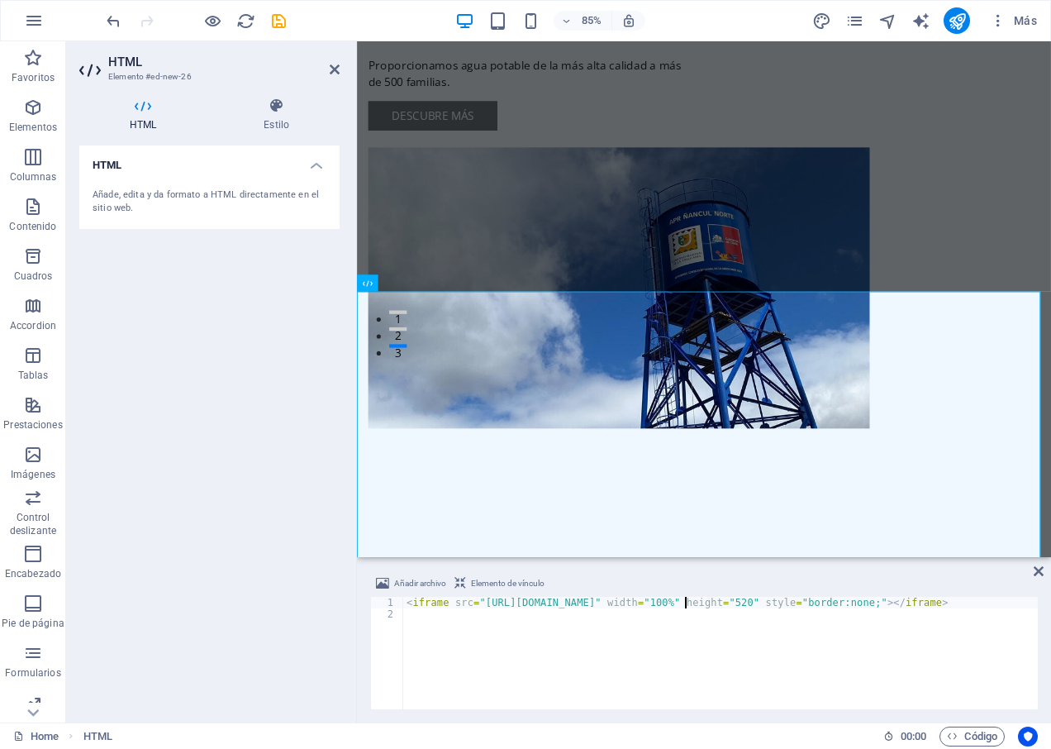
scroll to position [0, 23]
type textarea "<iframe src="[URL][DOMAIN_NAME]" width="100%" height="520" style="border:none;"…"
drag, startPoint x: 970, startPoint y: 530, endPoint x: 1038, endPoint y: 572, distance: 79.3
click at [1038, 572] on icon at bounding box center [1039, 570] width 10 height 13
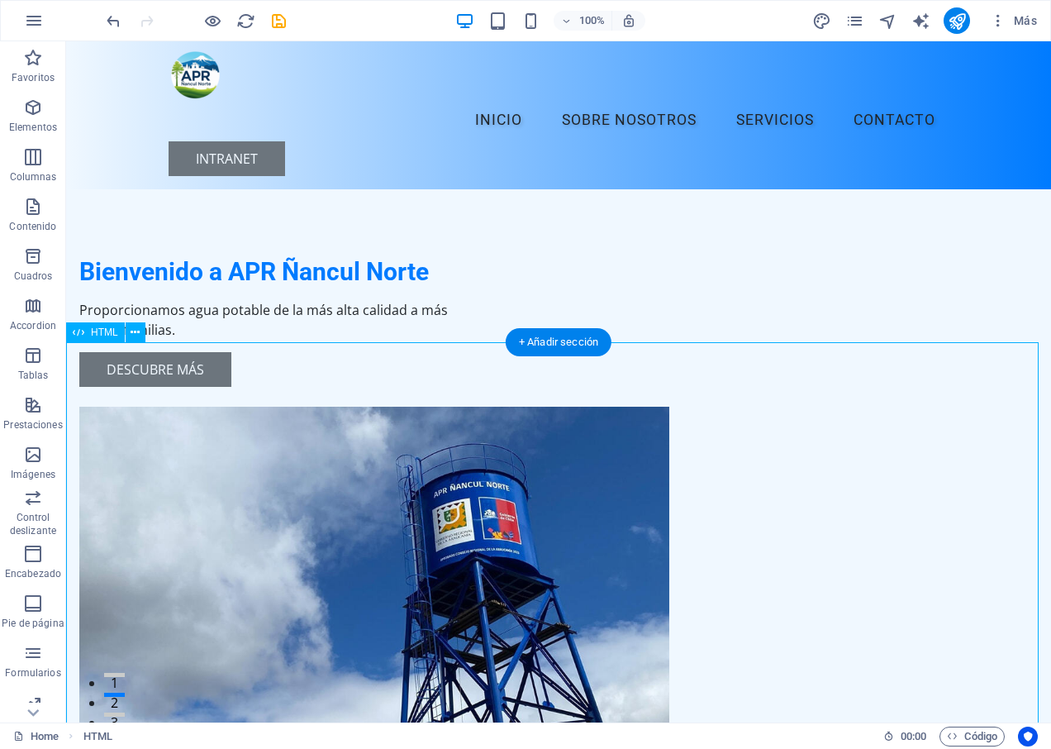
scroll to position [0, 0]
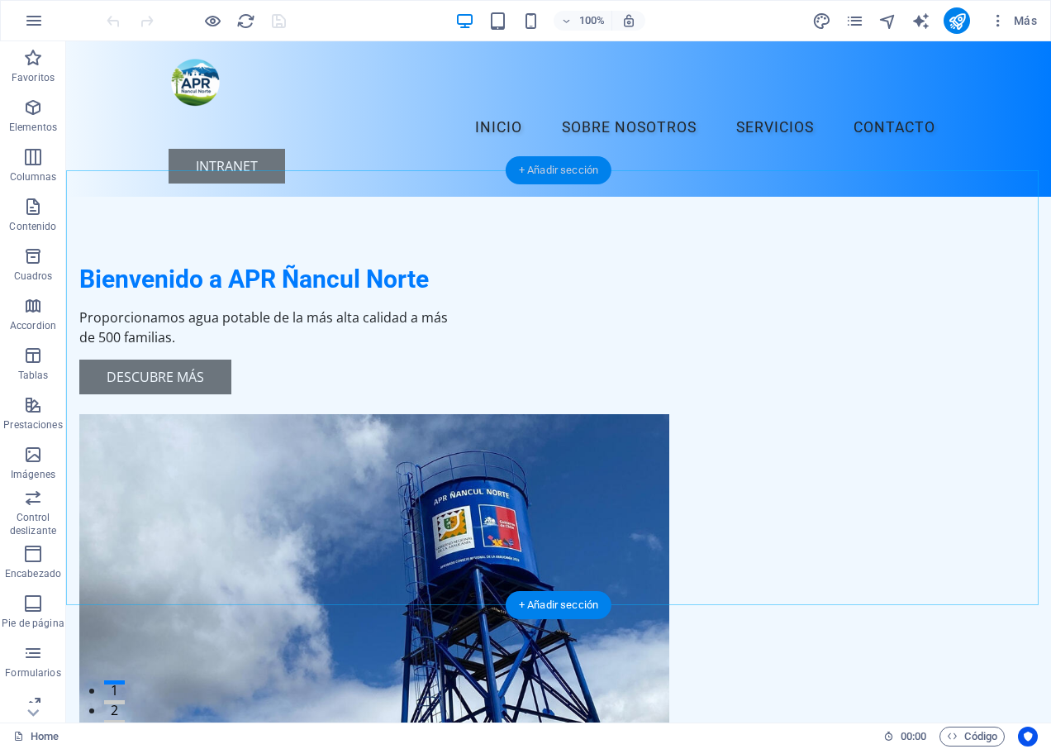
scroll to position [413, 0]
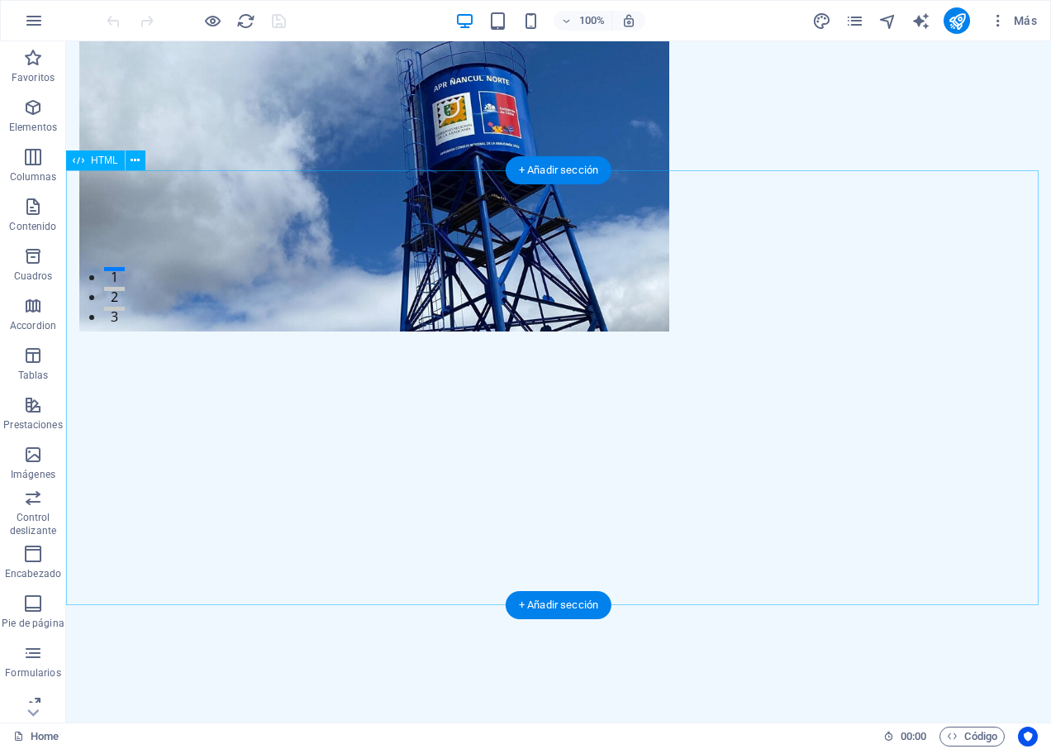
click at [434, 397] on div at bounding box center [558, 614] width 985 height 435
click at [102, 164] on span "HTML" at bounding box center [104, 160] width 27 height 10
click at [324, 397] on div at bounding box center [558, 614] width 985 height 435
drag, startPoint x: 324, startPoint y: 278, endPoint x: 396, endPoint y: 321, distance: 83.3
click at [324, 397] on div at bounding box center [558, 614] width 985 height 435
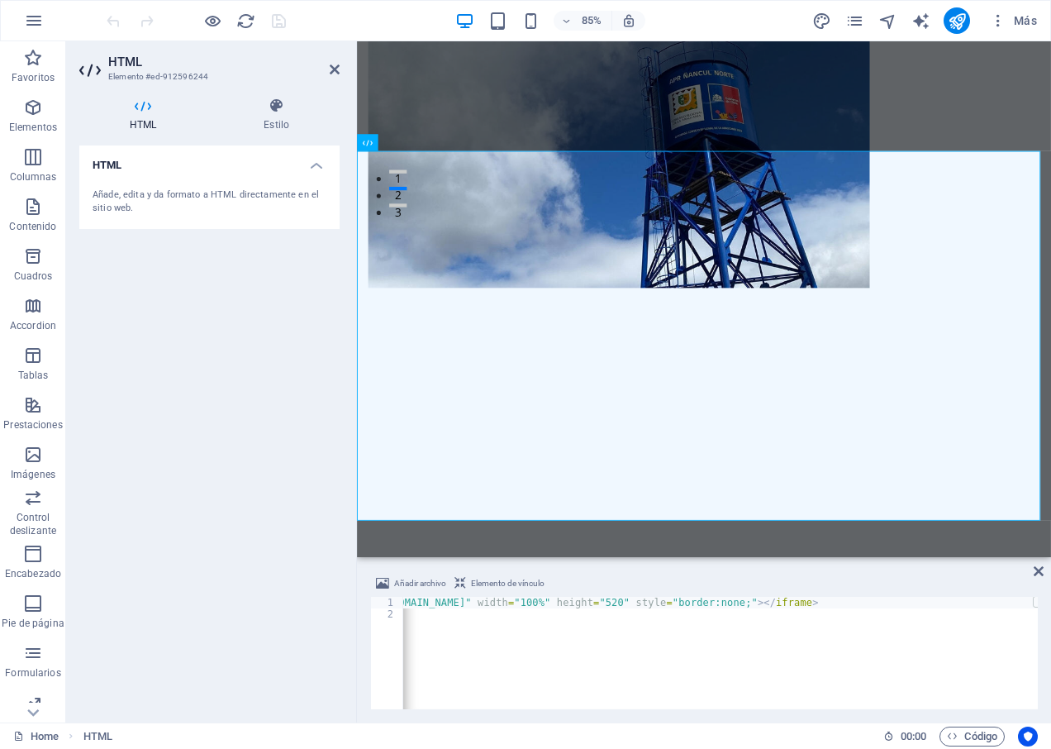
scroll to position [0, 169]
click at [844, 599] on div "< iframe src = "https://ssrnanculnorte.cl/myAPRGestion/embedded/embed_clientes_…" at bounding box center [636, 662] width 803 height 132
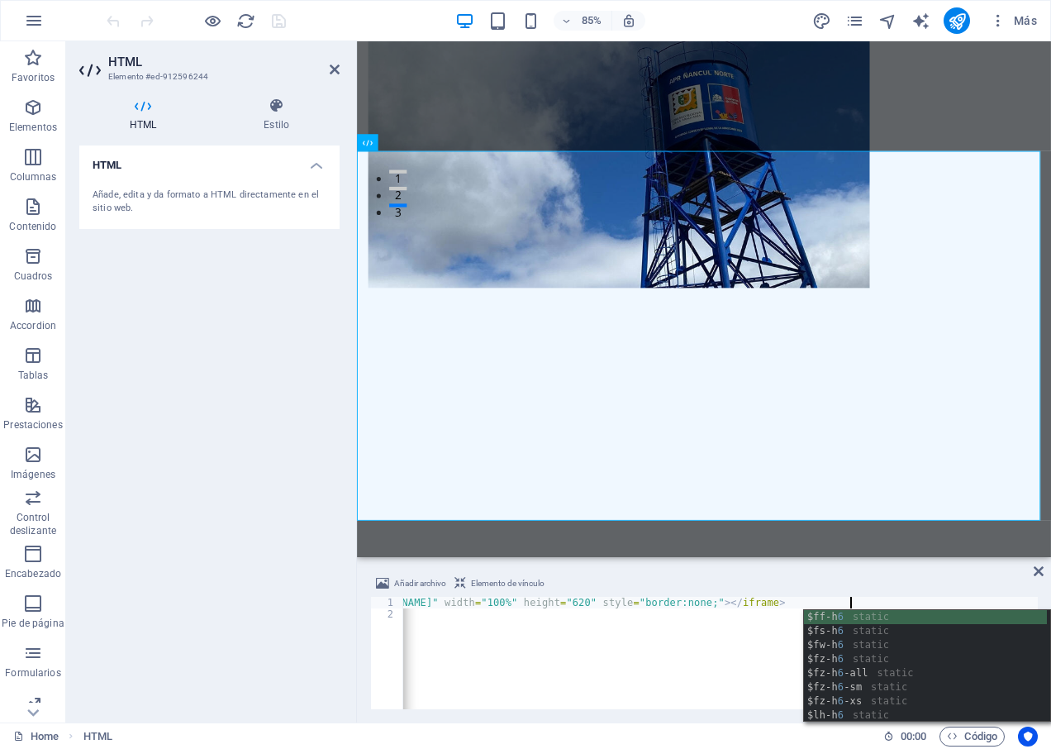
scroll to position [0, 49]
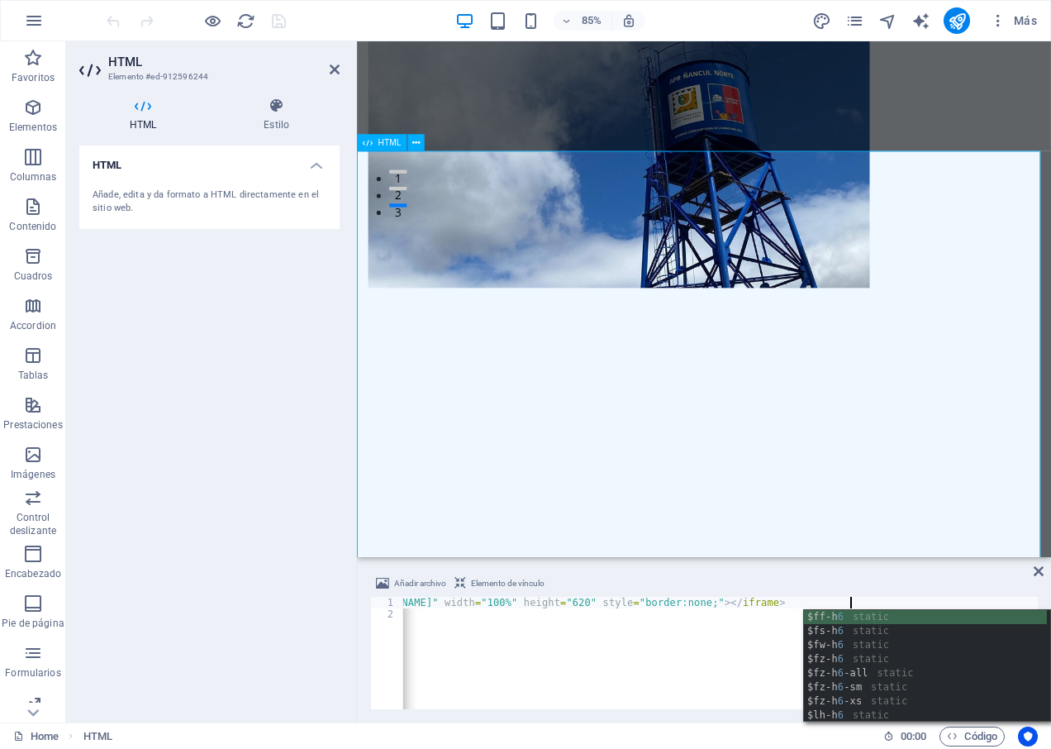
type textarea "<iframe src="https://ssrnanculnorte.cl/myAPRGestion/embedded/embed_clientes_pag…"
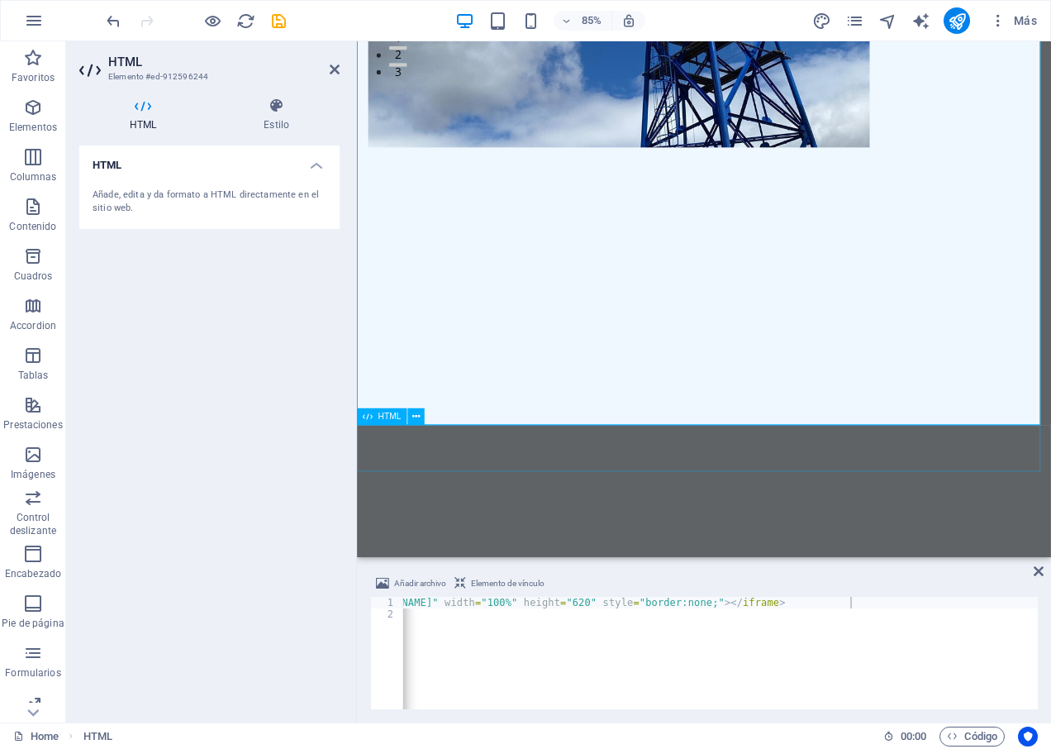
scroll to position [661, 0]
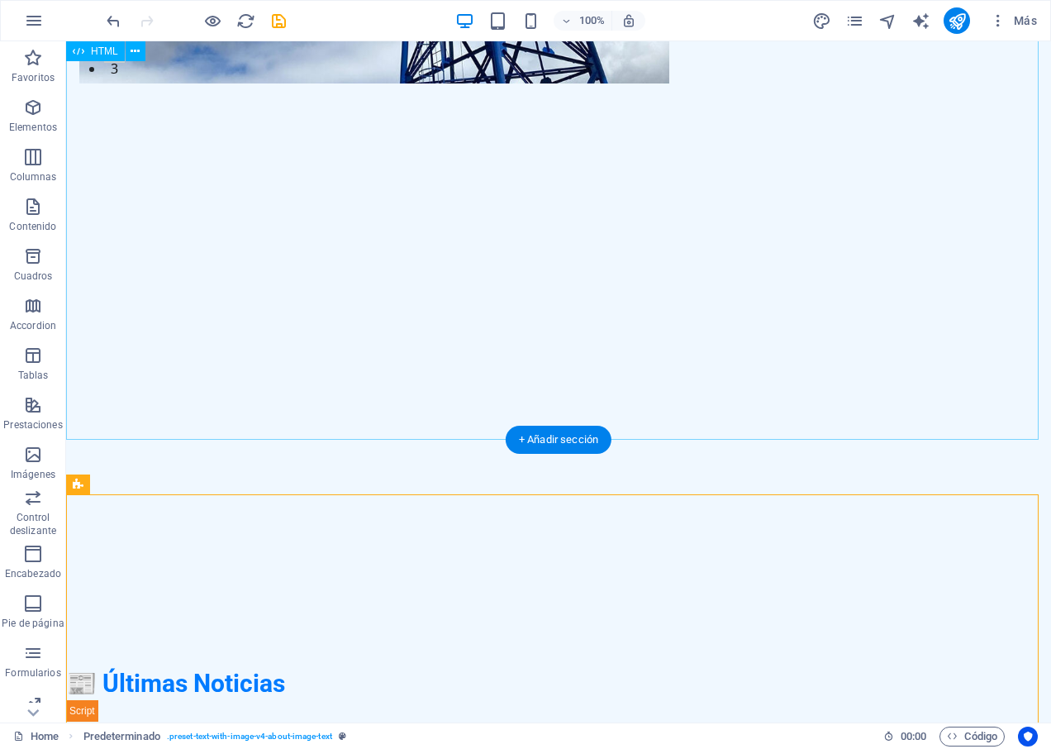
click at [501, 348] on div at bounding box center [558, 408] width 985 height 517
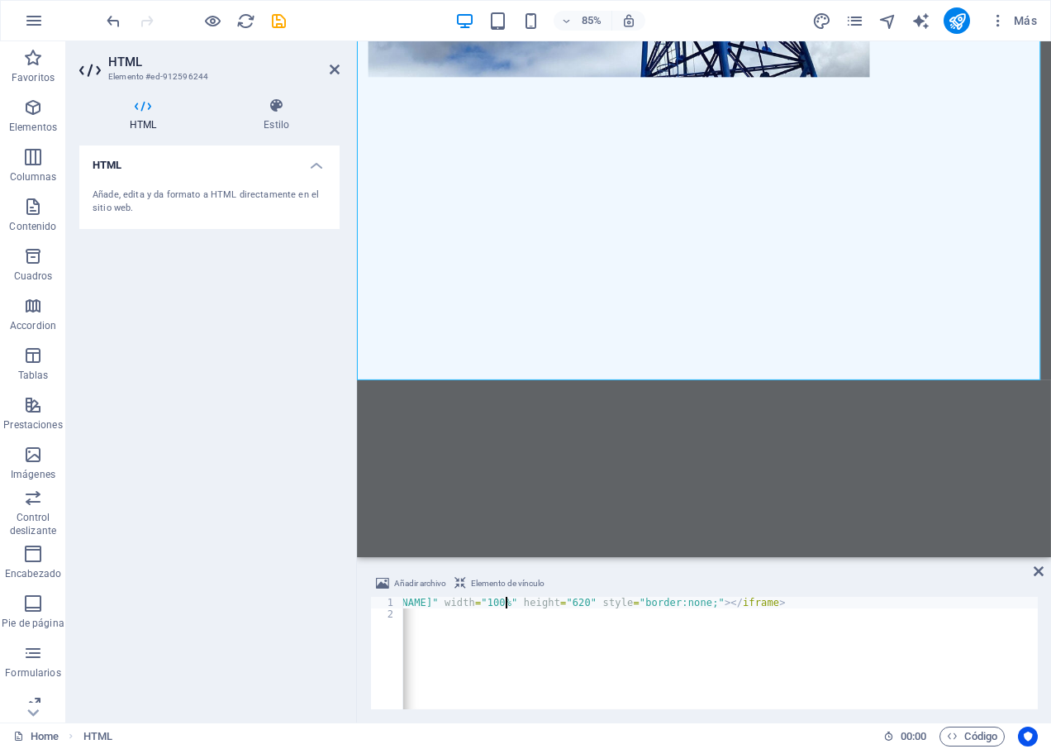
type textarea "<iframe src="https://ssrnanculnorte.cl/myAPRGestion/embedded/embed_clientes_pag…"
click at [678, 657] on div "< iframe src = "https://ssrnanculnorte.cl/myAPRGestion/embedded/embed_clientes_…" at bounding box center [720, 652] width 634 height 112
click at [264, 331] on div "HTML Añade, edita y da formato a HTML directamente en el sitio web." at bounding box center [209, 426] width 260 height 563
